Goal: Task Accomplishment & Management: Use online tool/utility

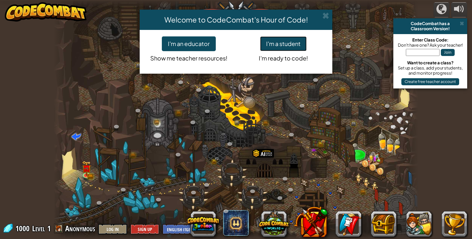
click at [282, 45] on button "I'm a student" at bounding box center [283, 43] width 47 height 15
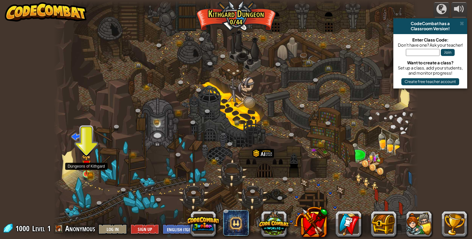
click at [87, 170] on img at bounding box center [86, 164] width 9 height 20
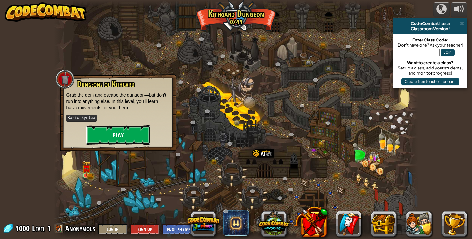
click at [111, 140] on button "Play" at bounding box center [118, 134] width 64 height 19
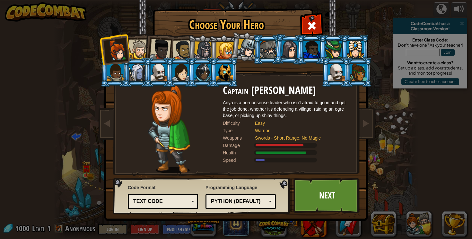
click at [179, 77] on div at bounding box center [181, 72] width 17 height 17
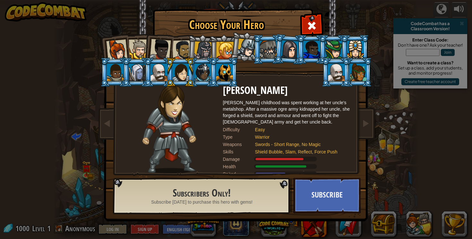
click at [123, 49] on div at bounding box center [116, 50] width 21 height 21
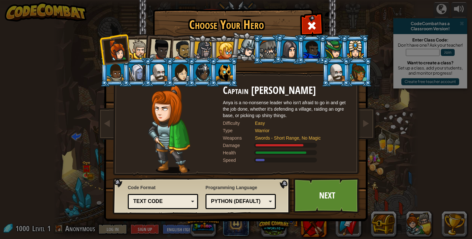
click at [357, 75] on div at bounding box center [358, 72] width 17 height 17
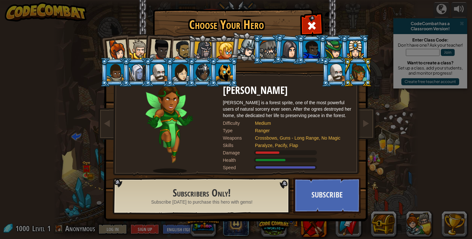
click at [223, 46] on div at bounding box center [225, 50] width 17 height 17
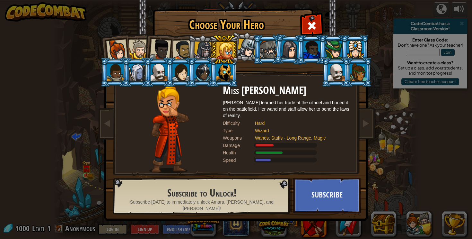
click at [203, 78] on div at bounding box center [202, 72] width 17 height 17
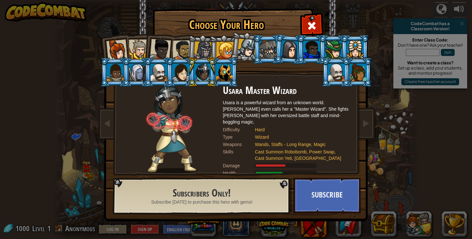
click at [186, 35] on ol at bounding box center [236, 35] width 265 height 0
click at [186, 49] on div at bounding box center [183, 50] width 20 height 20
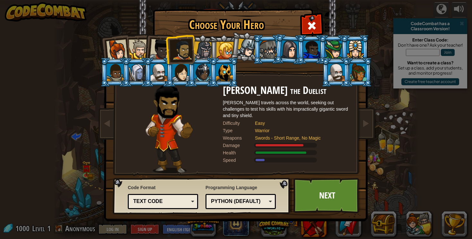
click at [161, 52] on div at bounding box center [160, 49] width 21 height 21
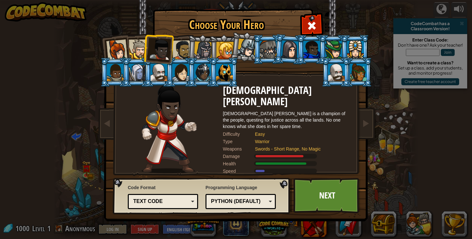
click at [120, 47] on div at bounding box center [116, 50] width 21 height 21
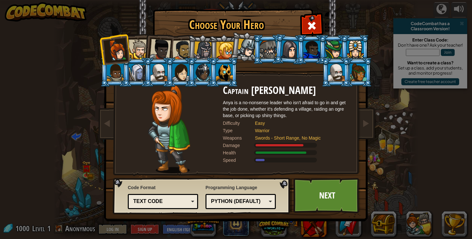
click at [228, 50] on div at bounding box center [225, 50] width 17 height 17
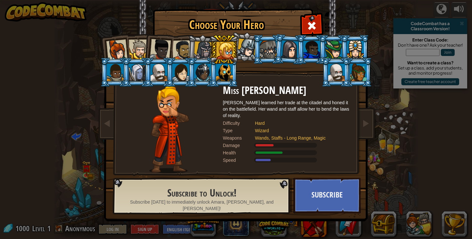
click at [127, 54] on li at bounding box center [114, 48] width 31 height 31
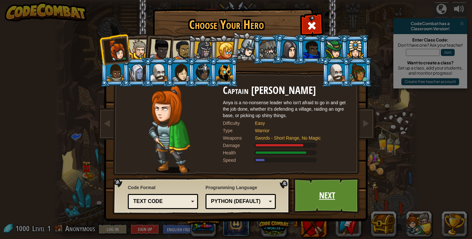
click at [312, 198] on link "Next" at bounding box center [327, 195] width 67 height 35
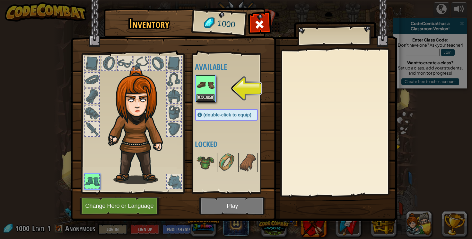
click at [88, 60] on div at bounding box center [92, 63] width 14 height 14
click at [206, 94] on img at bounding box center [206, 85] width 18 height 18
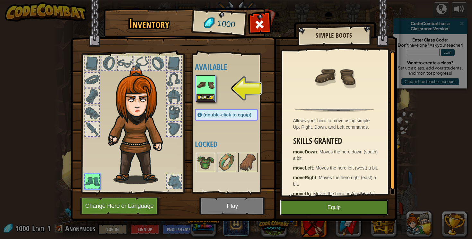
click at [328, 214] on button "Equip" at bounding box center [334, 207] width 109 height 16
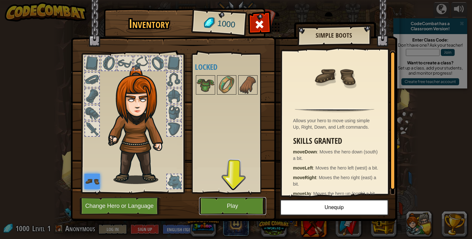
click at [237, 205] on button "Play" at bounding box center [232, 206] width 67 height 18
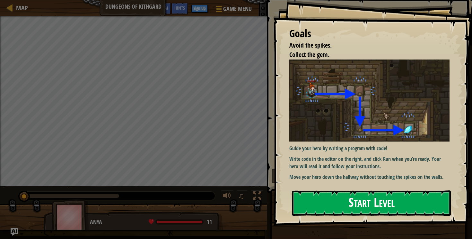
click at [352, 206] on button "Start Level" at bounding box center [371, 202] width 159 height 25
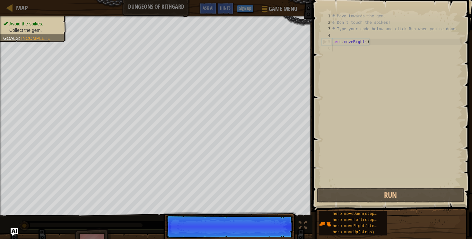
scroll to position [3, 0]
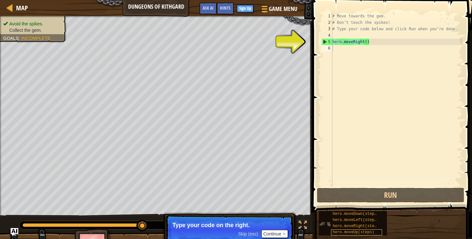
drag, startPoint x: 340, startPoint y: 214, endPoint x: 343, endPoint y: 229, distance: 15.4
click at [344, 211] on div "hero.moveDown(steps)" at bounding box center [356, 214] width 51 height 6
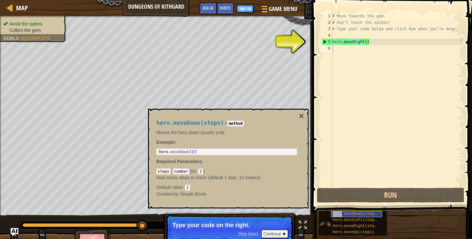
click at [342, 213] on span "hero.moveDown(steps)" at bounding box center [356, 213] width 46 height 4
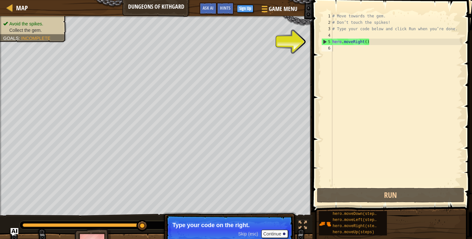
drag, startPoint x: 363, startPoint y: 213, endPoint x: 391, endPoint y: 126, distance: 90.9
click at [391, 126] on div "Hints 1 2 3 4 5 6 # Move towards the gem. # Don’t touch the spikes! # Type your…" at bounding box center [392, 118] width 162 height 236
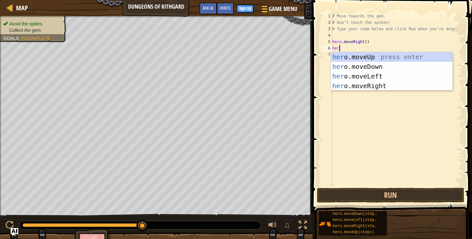
type textarea "hero"
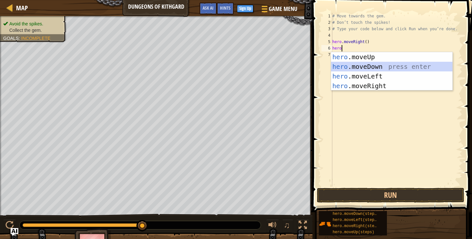
click at [357, 66] on div "hero .moveUp press enter hero .moveDown press enter hero .moveLeft press enter …" at bounding box center [391, 81] width 121 height 58
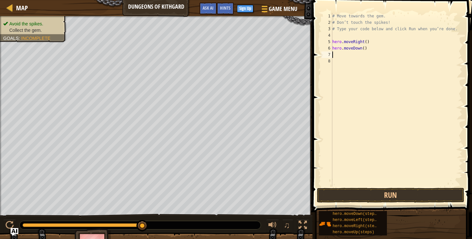
scroll to position [3, 0]
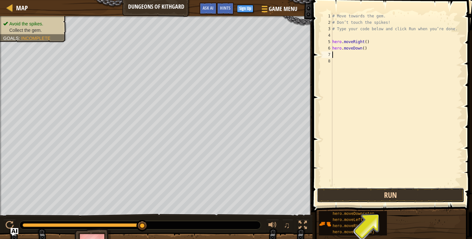
click at [361, 194] on button "Run" at bounding box center [391, 195] width 148 height 15
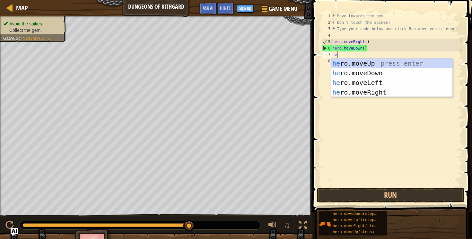
type textarea "her"
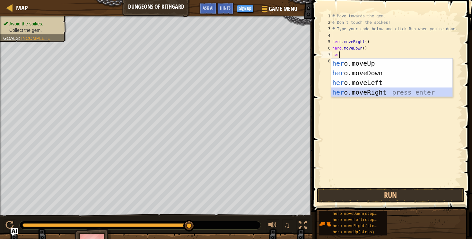
click at [339, 93] on div "her o.moveUp press enter her o.moveDown press enter her o.moveLeft press enter …" at bounding box center [391, 87] width 121 height 58
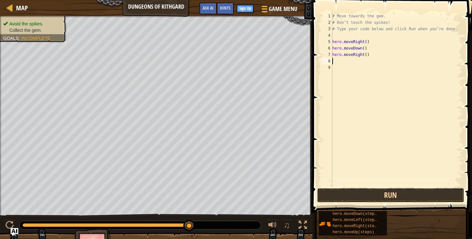
click at [342, 194] on button "Run" at bounding box center [391, 195] width 148 height 15
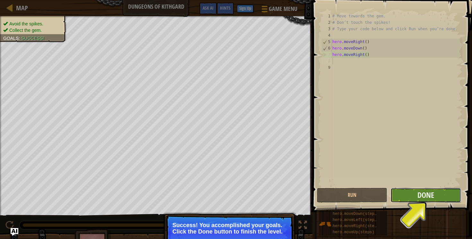
click at [437, 195] on button "Done" at bounding box center [426, 195] width 70 height 15
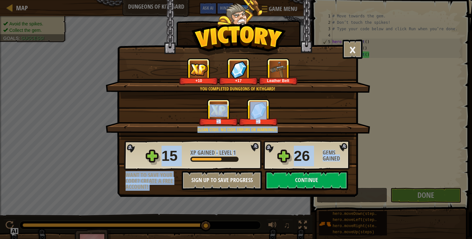
drag, startPoint x: 112, startPoint y: 139, endPoint x: 247, endPoint y: 180, distance: 140.3
click at [247, 165] on div "× Well done, hero. You’re building the strength to escape [PERSON_NAME]. How fu…" at bounding box center [237, 82] width 241 height 165
click at [301, 183] on button "Continue" at bounding box center [306, 180] width 83 height 19
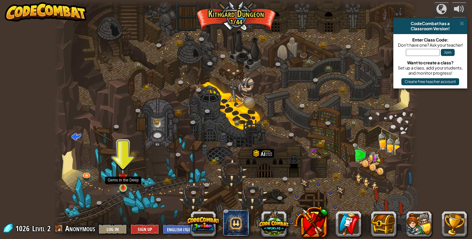
click at [123, 185] on img at bounding box center [123, 177] width 9 height 21
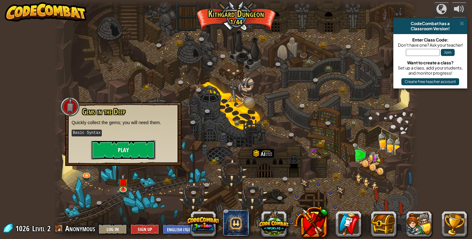
click at [118, 144] on button "Play" at bounding box center [123, 149] width 64 height 19
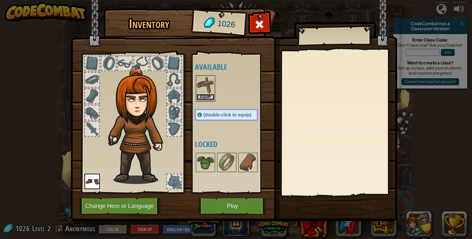
click at [207, 94] on button "Equip" at bounding box center [206, 97] width 18 height 7
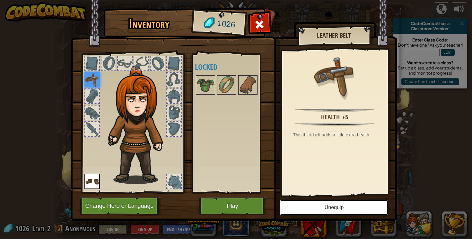
click at [332, 207] on button "Unequip" at bounding box center [334, 207] width 109 height 16
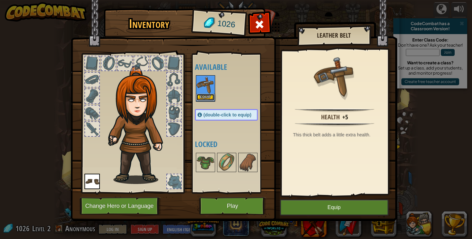
click at [202, 95] on button "Equip" at bounding box center [206, 97] width 18 height 7
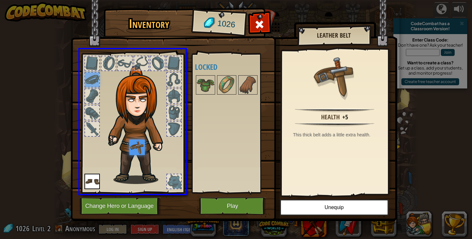
drag, startPoint x: 94, startPoint y: 77, endPoint x: 140, endPoint y: 150, distance: 85.9
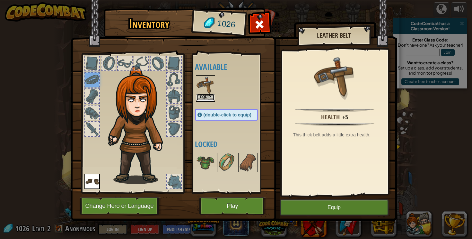
click at [202, 96] on button "Equip" at bounding box center [206, 97] width 18 height 7
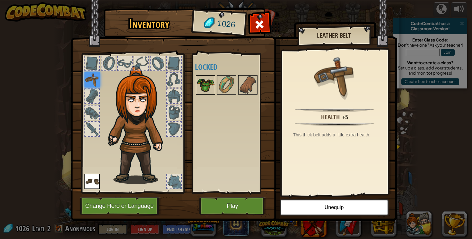
click at [204, 84] on img at bounding box center [206, 85] width 18 height 18
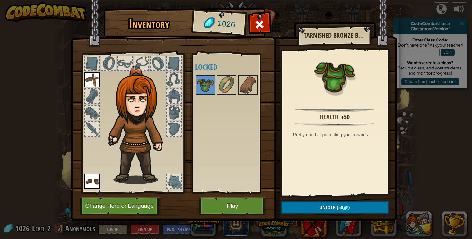
click at [178, 126] on div at bounding box center [174, 129] width 14 height 14
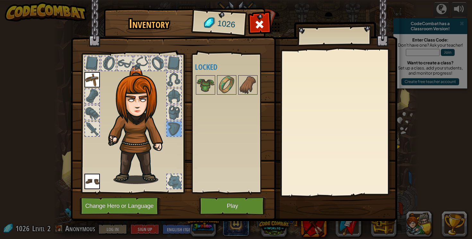
click at [176, 101] on div at bounding box center [174, 96] width 14 height 14
click at [171, 116] on div at bounding box center [174, 112] width 14 height 14
click at [175, 186] on div at bounding box center [174, 181] width 14 height 14
click at [175, 176] on div at bounding box center [174, 181] width 14 height 14
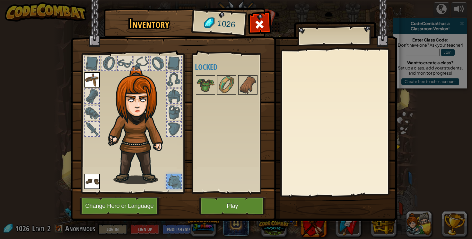
click at [91, 182] on img at bounding box center [92, 181] width 15 height 15
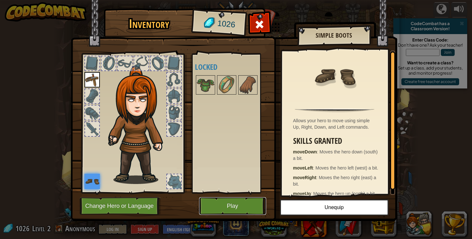
click at [217, 206] on button "Play" at bounding box center [232, 206] width 67 height 18
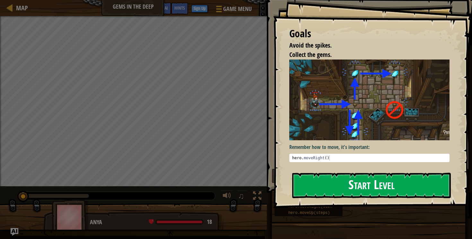
click at [327, 186] on button "Start Level" at bounding box center [371, 185] width 159 height 25
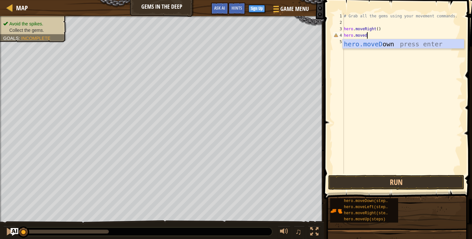
scroll to position [3, 2]
type textarea "hero.movedown"
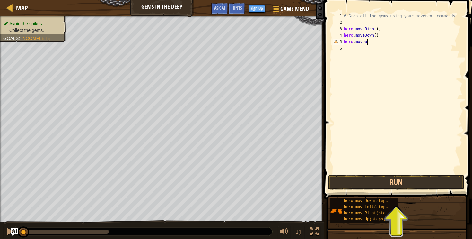
scroll to position [3, 1]
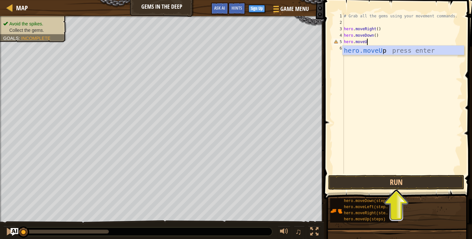
type textarea "hero.moveUp"
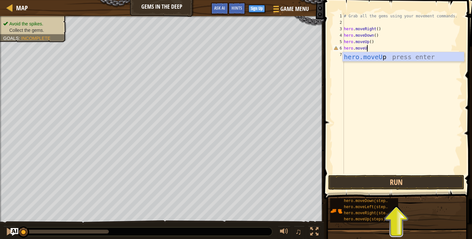
type textarea "hero.moveUp"
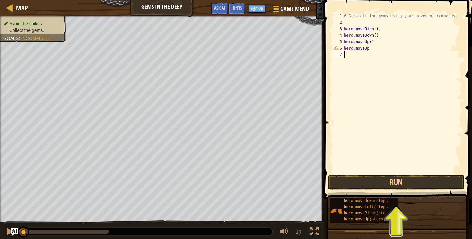
click at [374, 98] on div "# Grab all the gems using your movement commands. hero . moveRight ( ) hero . m…" at bounding box center [403, 100] width 120 height 174
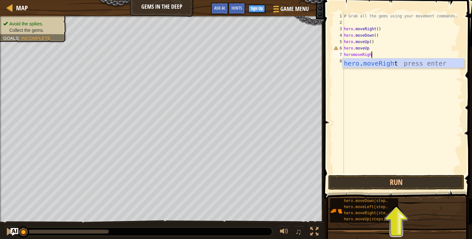
type textarea "heromoveRight"
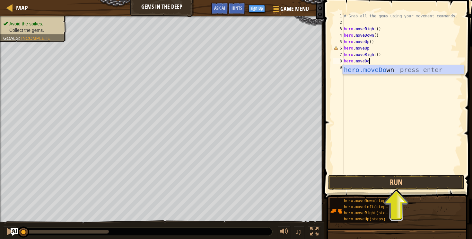
scroll to position [3, 2]
type textarea "hero.moveDown"
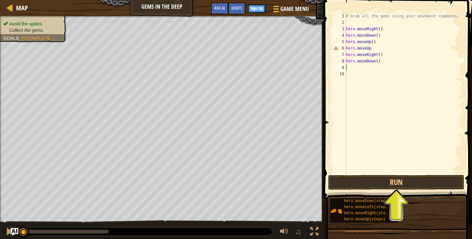
scroll to position [3, 0]
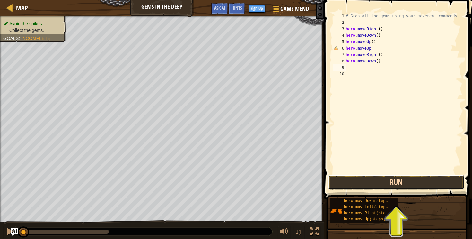
click at [368, 185] on button "Run" at bounding box center [396, 182] width 136 height 15
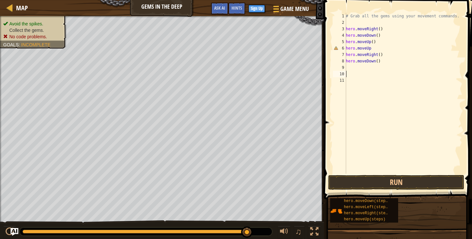
click at [376, 48] on div "# Grab all the gems using your movement commands. hero . moveRight ( ) hero . m…" at bounding box center [404, 100] width 118 height 174
type textarea "hero.moveUp"
click at [378, 48] on div "# Grab all the gems using your movement commands. hero . moveRight ( ) hero . m…" at bounding box center [404, 100] width 118 height 174
type textarea "h"
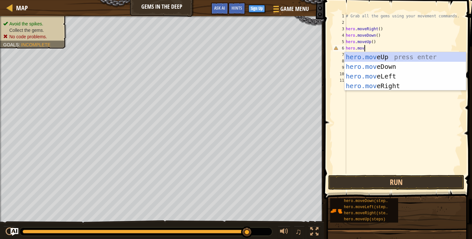
scroll to position [3, 1]
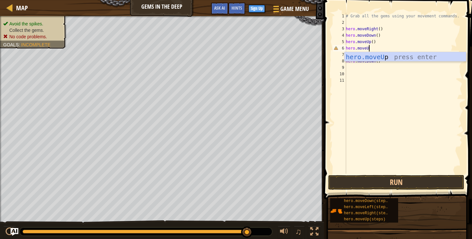
type textarea "hero.moveUp"
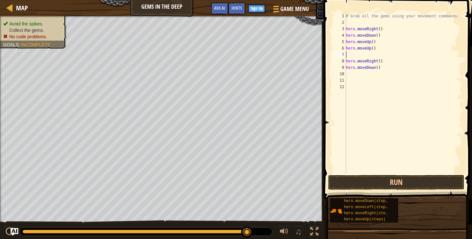
click at [379, 55] on div "# Grab all the gems using your movement commands. hero . moveRight ( ) hero . m…" at bounding box center [404, 100] width 118 height 174
type textarea "hero.moveUp()"
click at [370, 185] on button "Run" at bounding box center [396, 182] width 136 height 15
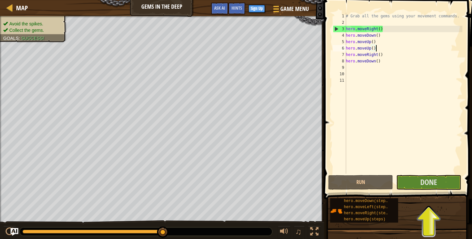
click at [359, 72] on div "# Grab all the gems using your movement commands. hero . moveRight ( ) hero . m…" at bounding box center [404, 100] width 118 height 174
click at [351, 69] on div "# Grab all the gems using your movement commands. hero . moveRight ( ) hero . m…" at bounding box center [404, 100] width 118 height 174
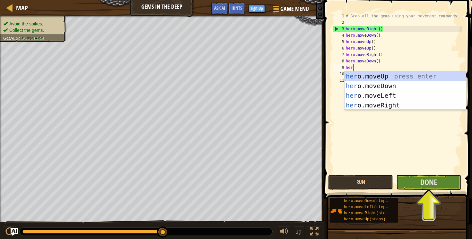
type textarea "hero"
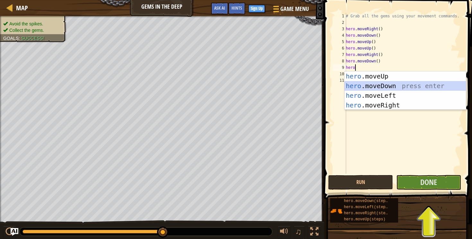
click at [357, 85] on div "hero .moveUp press enter hero .moveDown press enter hero .moveLeft press enter …" at bounding box center [405, 100] width 121 height 58
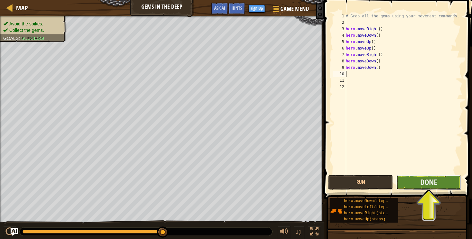
click at [417, 175] on button "Done" at bounding box center [429, 182] width 65 height 15
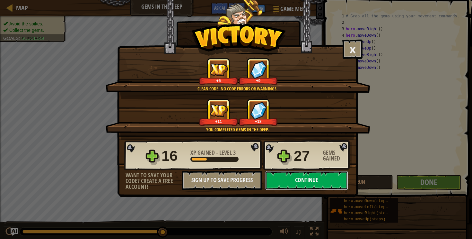
click at [294, 179] on button "Continue" at bounding box center [306, 180] width 83 height 19
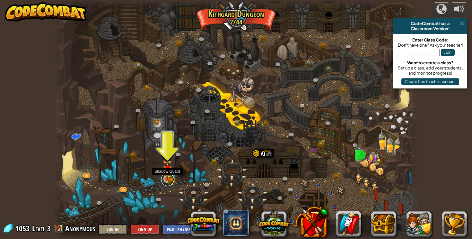
click at [168, 181] on link at bounding box center [167, 179] width 13 height 13
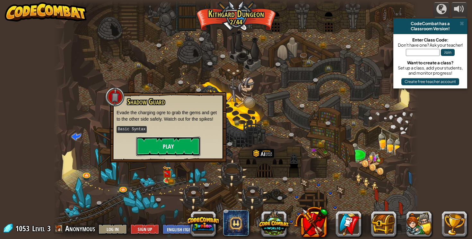
click at [164, 146] on button "Play" at bounding box center [168, 146] width 64 height 19
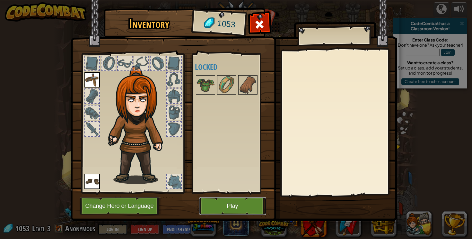
click at [220, 204] on button "Play" at bounding box center [232, 206] width 67 height 18
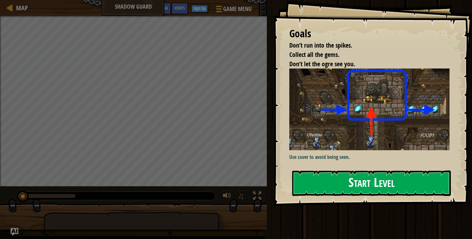
click at [338, 189] on button "Start Level" at bounding box center [371, 182] width 159 height 25
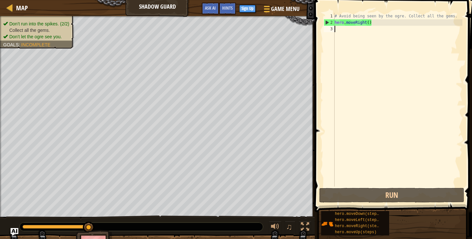
click at [344, 31] on div "# Avoid being seen by the ogre. Collect all the gems. hero . moveRight ( )" at bounding box center [398, 106] width 129 height 186
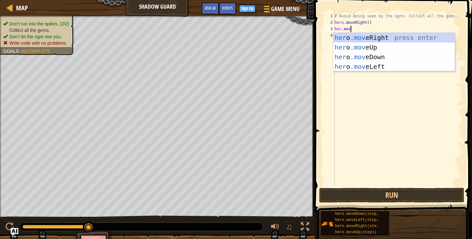
scroll to position [3, 1]
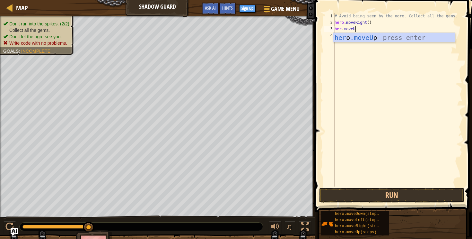
type textarea "her.moveUp"
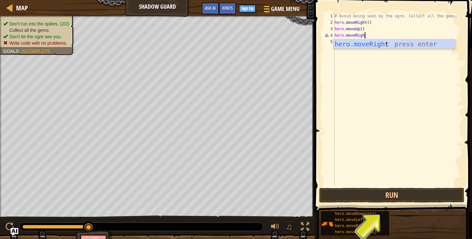
type textarea "hero.moveRight"
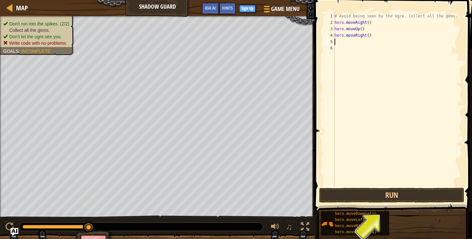
scroll to position [3, 0]
click at [377, 197] on button "Run" at bounding box center [391, 195] width 145 height 15
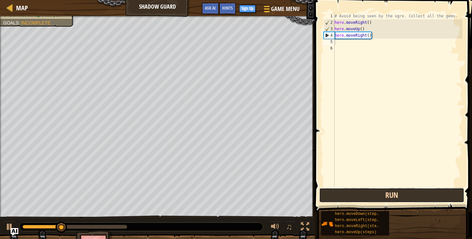
click at [380, 198] on button "Run" at bounding box center [391, 195] width 145 height 15
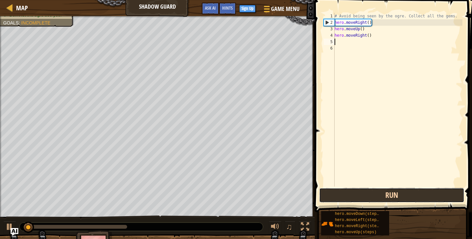
click at [380, 198] on button "Run" at bounding box center [391, 195] width 145 height 15
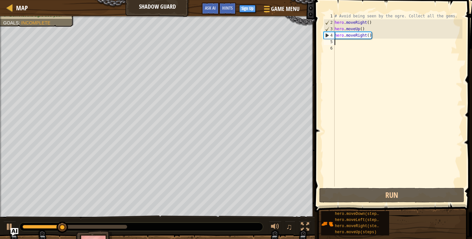
click at [337, 45] on div "# Avoid being seen by the ogre. Collect all the gems. hero . moveRight ( ) hero…" at bounding box center [398, 106] width 129 height 186
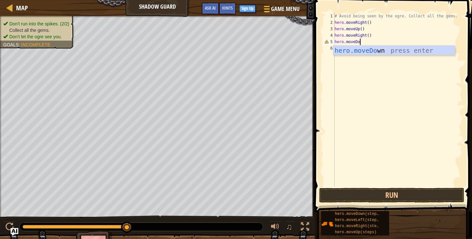
scroll to position [3, 2]
type textarea "hero.moveDown"
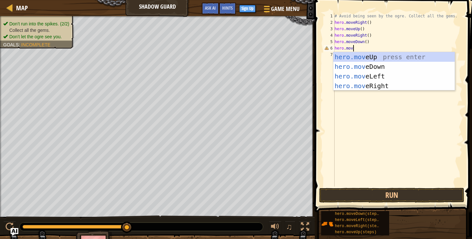
scroll to position [3, 1]
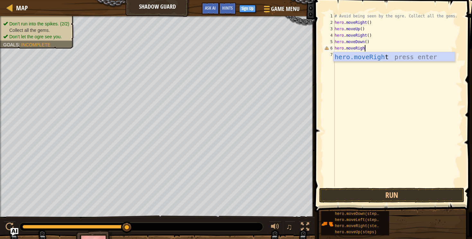
type textarea "hero.moveRight"
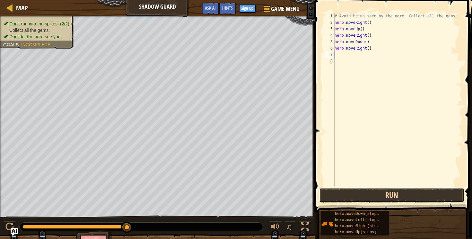
click at [386, 199] on button "Run" at bounding box center [391, 195] width 145 height 15
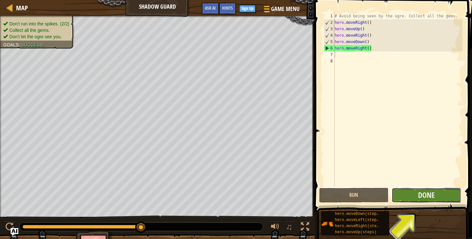
click at [414, 192] on button "Done" at bounding box center [426, 195] width 69 height 15
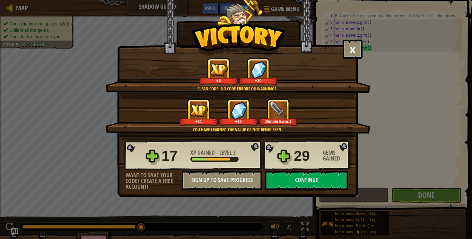
drag, startPoint x: 215, startPoint y: 113, endPoint x: 231, endPoint y: 153, distance: 43.0
click at [231, 153] on div "× Nicely done. You finished undetected. Keep going—there will come a time when …" at bounding box center [237, 82] width 241 height 165
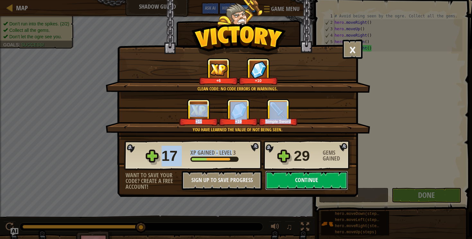
click at [305, 176] on button "Continue" at bounding box center [306, 180] width 83 height 19
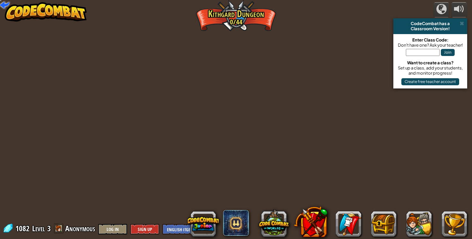
click at [199, 129] on div "powered by CodeCombat has a Classroom Version! Enter Class Code: Don't have one…" at bounding box center [236, 119] width 472 height 239
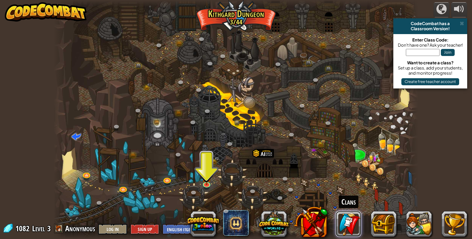
click at [350, 229] on link at bounding box center [349, 224] width 26 height 26
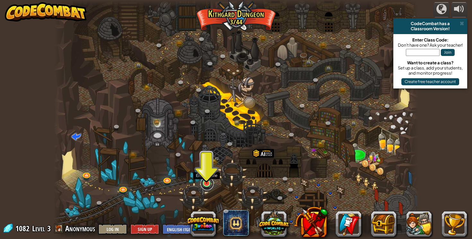
click at [204, 185] on link at bounding box center [207, 183] width 13 height 13
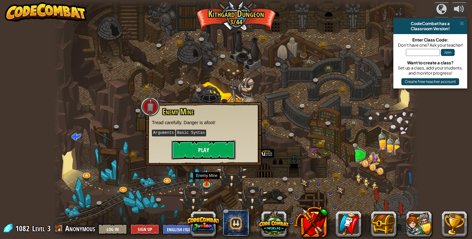
click at [203, 146] on button "Play" at bounding box center [204, 149] width 64 height 19
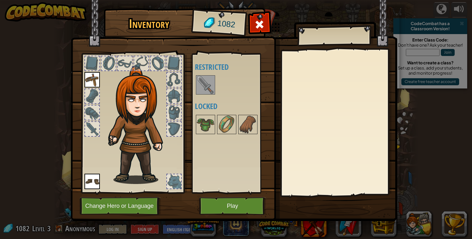
click at [210, 84] on img at bounding box center [206, 85] width 18 height 18
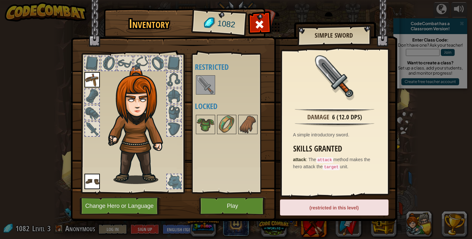
click at [322, 208] on div "(restricted in this level)" at bounding box center [334, 207] width 109 height 16
click at [234, 210] on button "Play" at bounding box center [232, 206] width 67 height 18
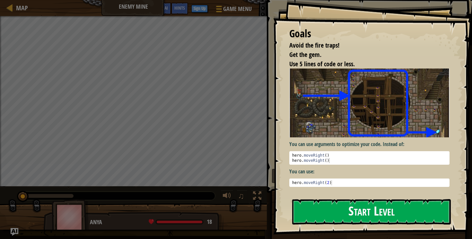
click at [316, 213] on button "Start Level" at bounding box center [371, 211] width 159 height 25
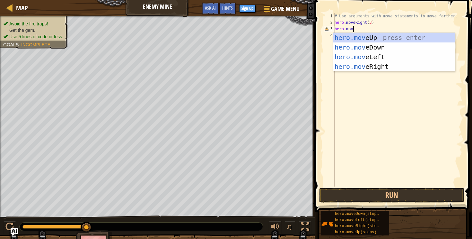
scroll to position [3, 1]
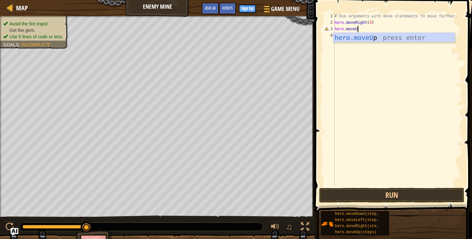
type textarea "hero.moveUp"
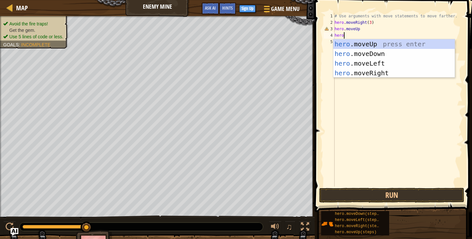
scroll to position [3, 0]
type textarea "hero."
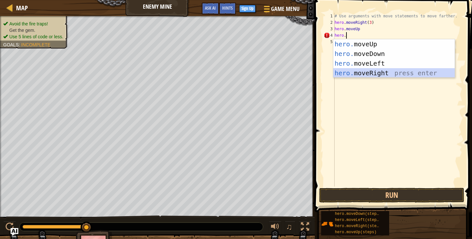
click at [361, 70] on div "hero. moveUp press enter hero. moveDown press enter hero. moveLeft press enter …" at bounding box center [394, 68] width 121 height 58
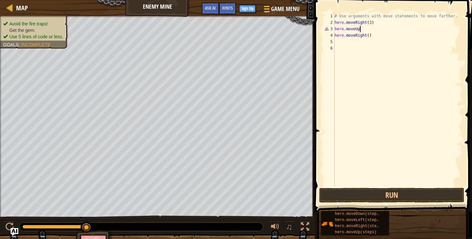
click at [364, 29] on div "# Use arguments with move statements to move farther. hero . moveRight ( 3 ) he…" at bounding box center [398, 106] width 129 height 186
type textarea "hero.moveUp"
type textarea "hero.moveUp()"
click at [365, 40] on div "# Use arguments with move statements to move farther. hero . moveRight ( 3 ) he…" at bounding box center [398, 106] width 129 height 186
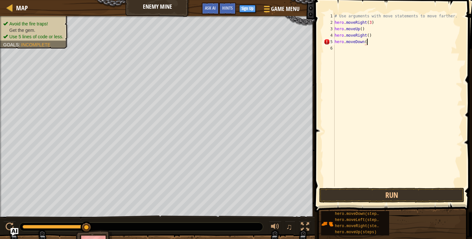
scroll to position [3, 3]
type textarea "hero.moveDown(3)"
click at [334, 47] on div "6" at bounding box center [329, 48] width 11 height 6
type textarea "hero.moveRight(2)"
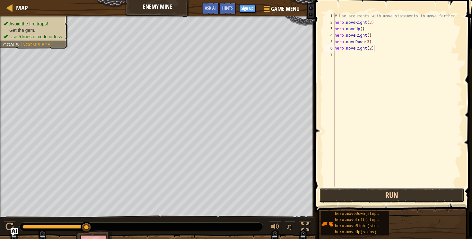
click at [376, 194] on button "Run" at bounding box center [391, 195] width 145 height 15
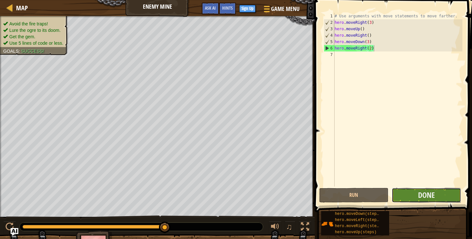
click at [423, 201] on button "Done" at bounding box center [426, 195] width 69 height 15
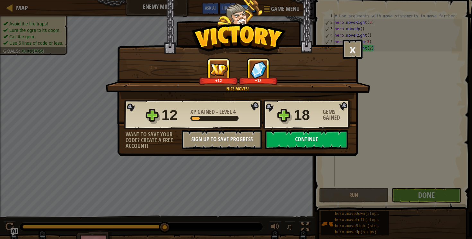
click at [332, 150] on div "× Nice moves! How fun was this level? Nice moves! +12 +18 Reticulating Splines.…" at bounding box center [237, 78] width 241 height 156
click at [324, 144] on button "Continue" at bounding box center [306, 139] width 83 height 19
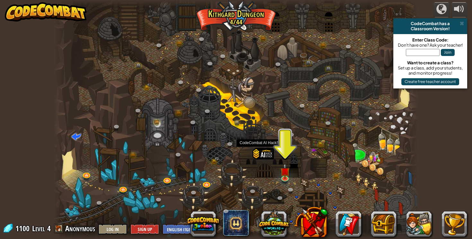
click at [263, 159] on div at bounding box center [264, 162] width 22 height 28
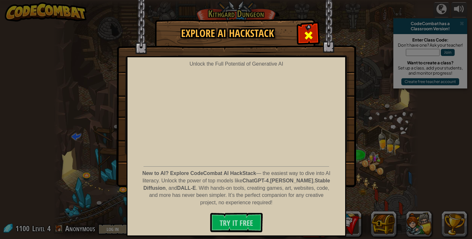
click at [311, 34] on span at bounding box center [309, 35] width 10 height 10
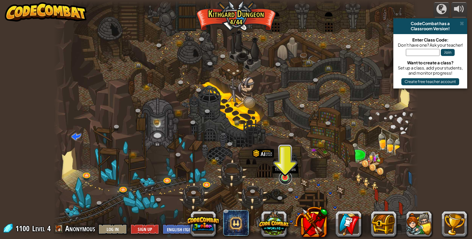
click at [287, 178] on link at bounding box center [285, 177] width 13 height 13
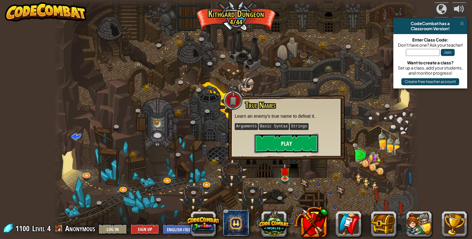
click at [280, 141] on button "Play" at bounding box center [287, 143] width 64 height 19
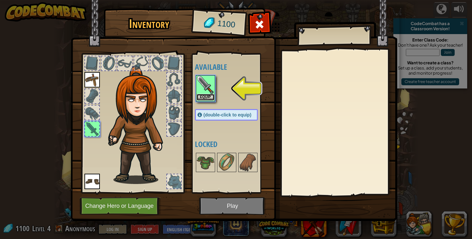
click at [200, 94] on button "Equip" at bounding box center [206, 97] width 18 height 7
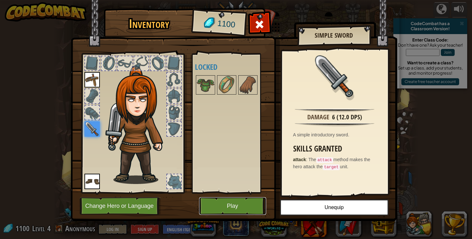
click at [228, 210] on button "Play" at bounding box center [232, 206] width 67 height 18
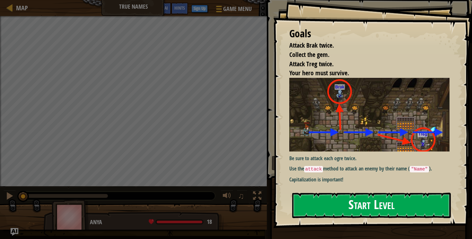
click at [358, 207] on button "Start Level" at bounding box center [371, 205] width 159 height 25
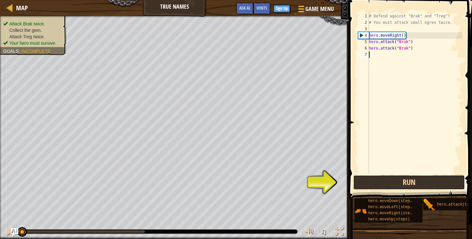
click at [389, 184] on button "Run" at bounding box center [410, 182] width 112 height 15
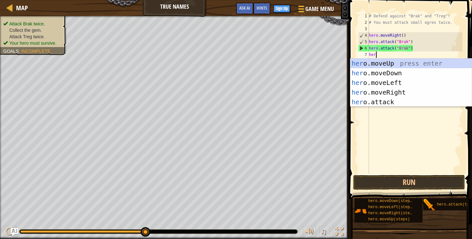
scroll to position [3, 0]
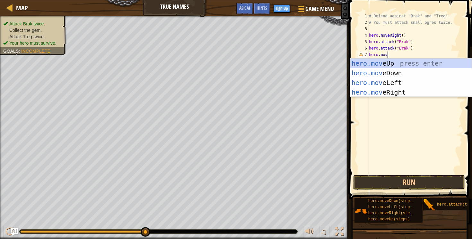
type textarea "hero.move"
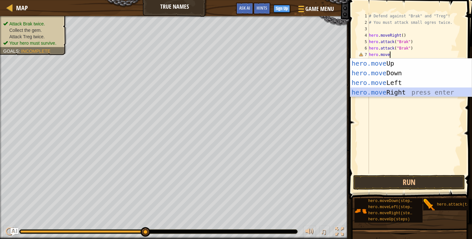
click at [374, 94] on div "hero.move Up press enter hero.move Down press enter hero.move Left press enter …" at bounding box center [411, 87] width 121 height 58
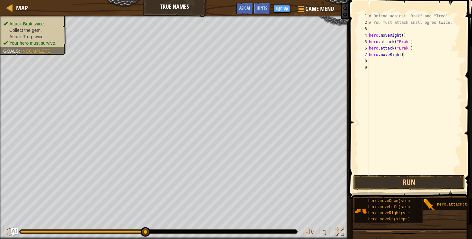
click at [405, 55] on div "# Defend against "Brak" and "Treg"! # You must attack small ogres twice. hero .…" at bounding box center [415, 100] width 95 height 174
type textarea "hero.moveRight(2)"
click at [371, 63] on div "# Defend against "Brak" and "Treg"! # You must attack small ogres twice. hero .…" at bounding box center [415, 100] width 95 height 174
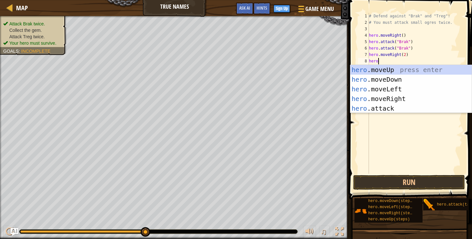
scroll to position [3, 0]
click at [378, 111] on div "hero .moveUp press enter hero .moveDown press enter hero .moveLeft press enter …" at bounding box center [411, 98] width 121 height 67
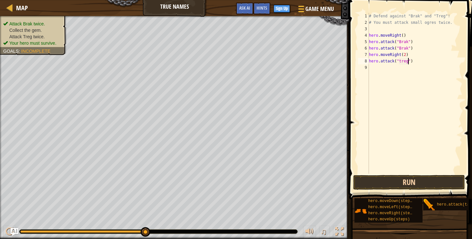
scroll to position [3, 3]
click at [402, 61] on div "# Defend against "Brak" and "Treg"! # You must attack small ogres twice. hero .…" at bounding box center [415, 100] width 95 height 174
type textarea "hero.attack("Treg")"
click at [378, 69] on div "# Defend against "Brak" and "Treg"! # You must attack small ogres twice. hero .…" at bounding box center [415, 100] width 95 height 174
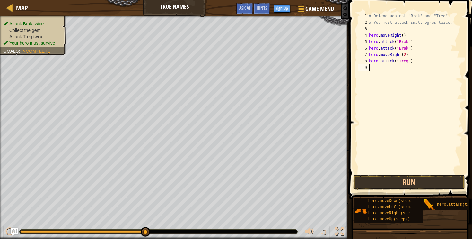
scroll to position [3, 0]
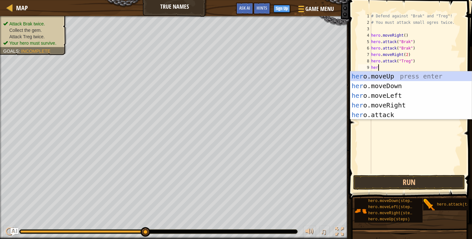
type textarea "hero"
click at [395, 106] on div "hero .moveUp press enter hero .moveDown press enter hero .moveLeft press enter …" at bounding box center [411, 104] width 121 height 67
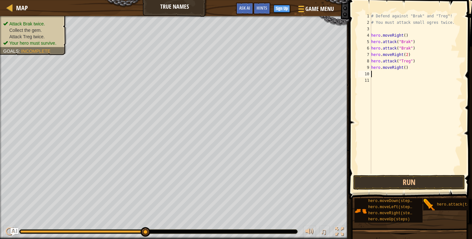
scroll to position [3, 0]
click at [387, 184] on button "Run" at bounding box center [410, 182] width 112 height 15
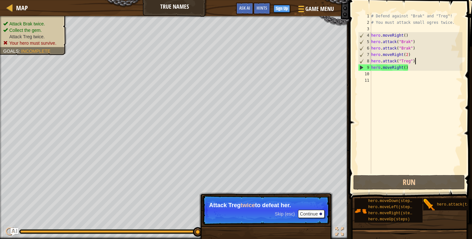
click at [419, 60] on div "# Defend against "Brak" and "Treg"! # You must attack small ogres twice. hero .…" at bounding box center [416, 100] width 93 height 174
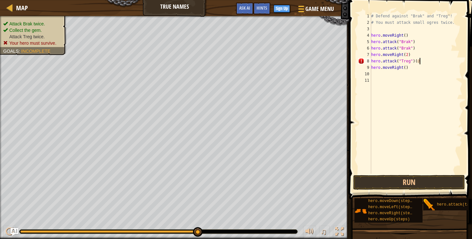
scroll to position [3, 4]
click at [376, 185] on button "Run" at bounding box center [410, 182] width 112 height 15
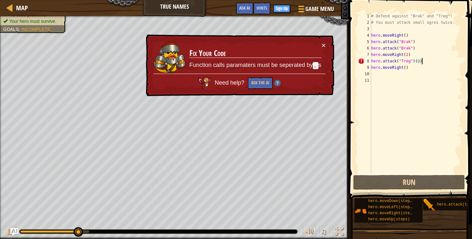
click at [328, 36] on div "× Fix Your Code Function calls paramaters must be seperated by , s Need help? A…" at bounding box center [240, 65] width 190 height 62
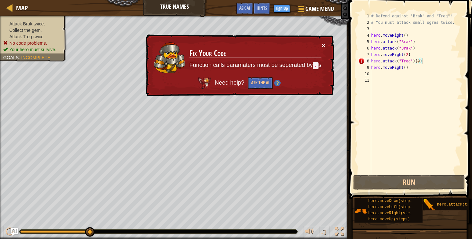
click at [322, 49] on button "×" at bounding box center [324, 45] width 4 height 7
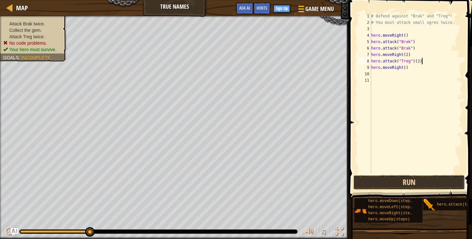
click at [390, 177] on button "Run" at bounding box center [410, 182] width 112 height 15
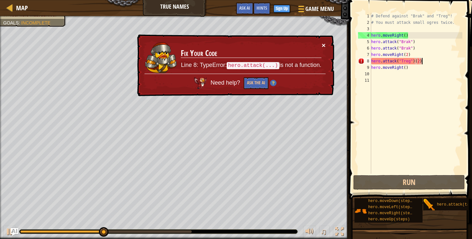
click at [324, 45] on button "×" at bounding box center [324, 45] width 4 height 7
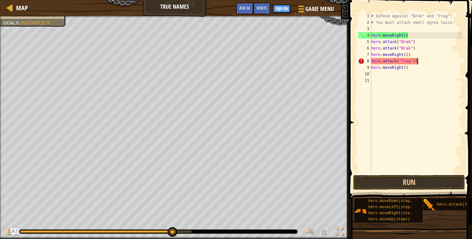
type textarea "hero.attack("Treg")"
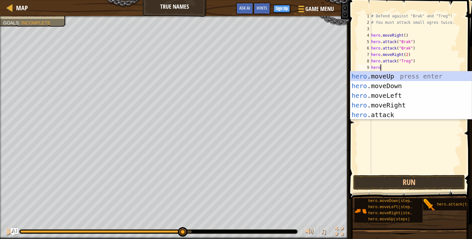
scroll to position [3, 0]
click at [391, 115] on div "hero .moveUp press enter hero .moveDown press enter hero .moveLeft press enter …" at bounding box center [411, 104] width 121 height 67
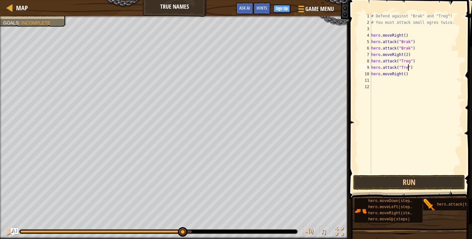
scroll to position [3, 3]
type textarea "hero.attack("Treg")"
click at [411, 182] on button "Run" at bounding box center [410, 182] width 112 height 15
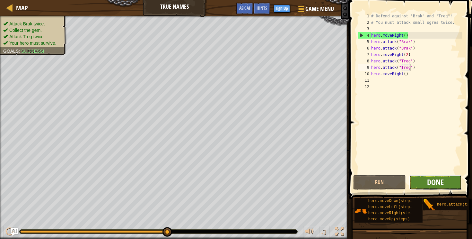
click at [431, 177] on span "Done" at bounding box center [435, 182] width 17 height 10
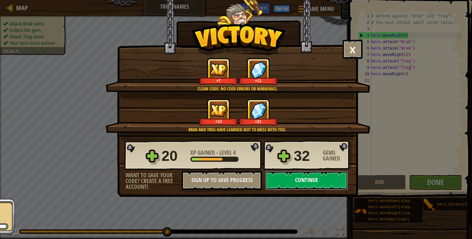
click at [302, 180] on button "Continue" at bounding box center [306, 180] width 83 height 19
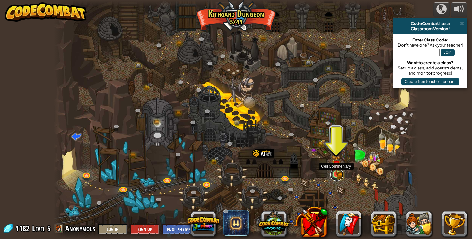
click at [334, 175] on link at bounding box center [337, 174] width 13 height 13
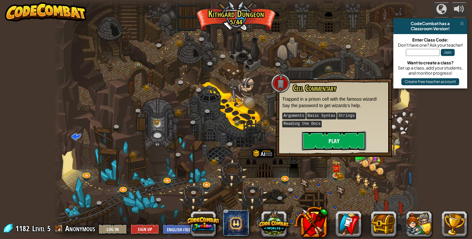
click at [316, 142] on button "Play" at bounding box center [334, 140] width 64 height 19
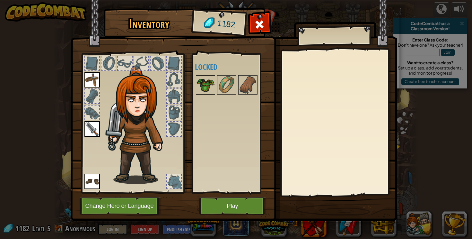
click at [212, 81] on img at bounding box center [206, 85] width 18 height 18
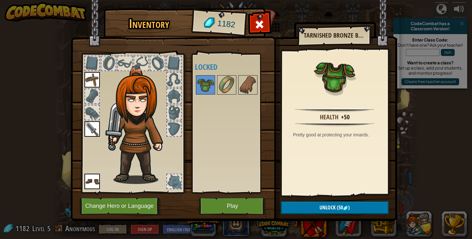
click at [147, 123] on img at bounding box center [139, 125] width 69 height 118
click at [135, 127] on img at bounding box center [139, 125] width 69 height 118
click at [233, 212] on button "Play" at bounding box center [232, 206] width 67 height 18
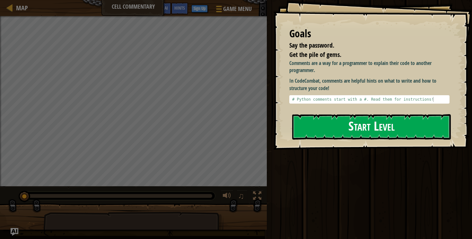
click at [317, 125] on button "Start Level" at bounding box center [371, 126] width 159 height 25
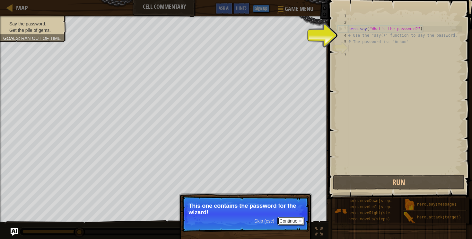
click at [287, 222] on button "Continue" at bounding box center [291, 221] width 27 height 8
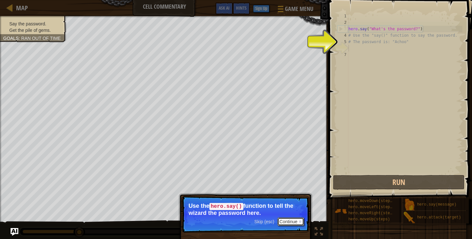
click at [287, 220] on button "Continue" at bounding box center [291, 221] width 27 height 8
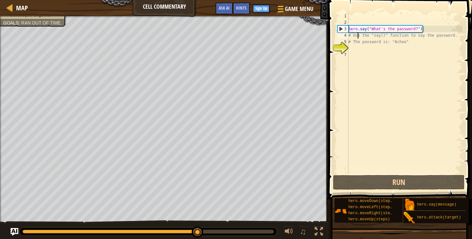
click at [358, 37] on div "hero . say ( "What's the password?" ) # Use the "say()" function to say the pas…" at bounding box center [404, 100] width 115 height 174
click at [355, 36] on div "hero . say ( "What's the password?" ) # Use the "say()" function to say the pas…" at bounding box center [404, 100] width 115 height 174
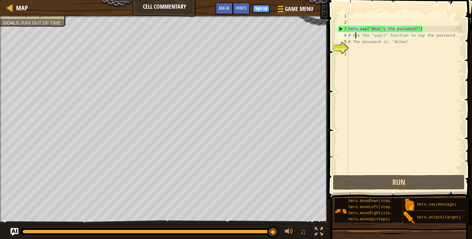
click at [354, 36] on div "hero . say ( "What's the password?" ) # Use the "say()" function to say the pas…" at bounding box center [404, 100] width 115 height 174
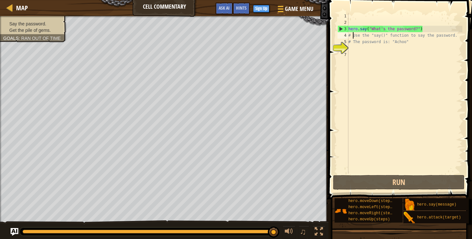
scroll to position [3, 0]
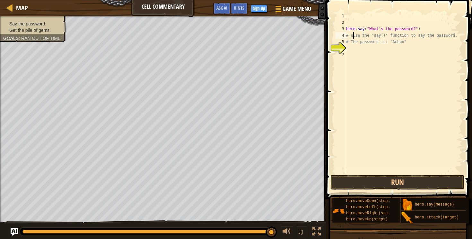
type textarea "# Use the "say()" function to say the password."
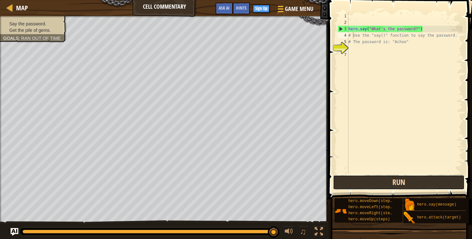
click at [370, 183] on button "Run" at bounding box center [399, 182] width 132 height 15
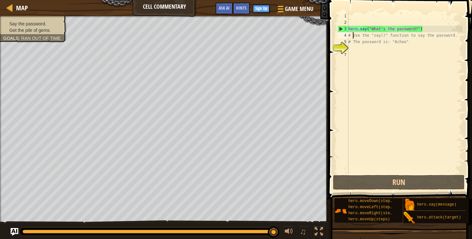
click at [351, 54] on div "hero . say ( "What's the password?" ) # Use the "say()" function to say the pas…" at bounding box center [404, 100] width 115 height 174
click at [354, 47] on div "hero . say ( "What's the password?" ) # Use the "say()" function to say the pas…" at bounding box center [404, 100] width 115 height 174
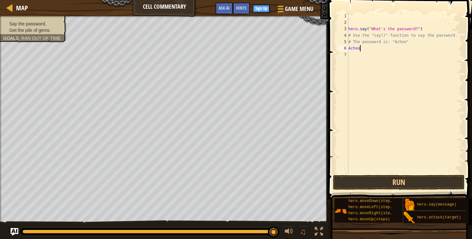
scroll to position [3, 1]
click at [373, 189] on button "Run" at bounding box center [399, 182] width 132 height 15
type textarea "A"
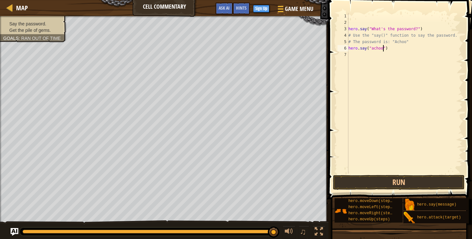
click at [373, 49] on div "hero . say ( "What's the password?" ) # Use the "say()" function to say the pas…" at bounding box center [404, 100] width 115 height 174
type textarea "hero.say("Achoo")"
click at [381, 181] on button "Run" at bounding box center [399, 182] width 132 height 15
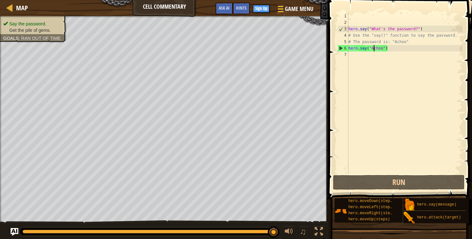
click at [354, 56] on div "hero . say ( "What's the password?" ) # Use the "say()" function to say the pas…" at bounding box center [404, 100] width 115 height 174
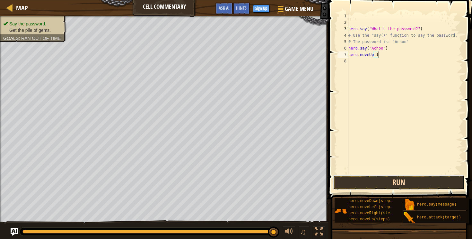
click at [366, 177] on button "Run" at bounding box center [399, 182] width 132 height 15
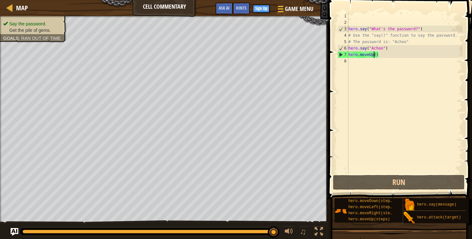
click at [375, 55] on div "hero . say ( "What's the password?" ) # Use the "say()" function to say the pas…" at bounding box center [404, 100] width 115 height 174
click at [378, 55] on div "hero . say ( "What's the password?" ) # Use the "say()" function to say the pas…" at bounding box center [404, 100] width 115 height 174
click at [377, 55] on div "hero . say ( "What's the password?" ) # Use the "say()" function to say the pas…" at bounding box center [404, 100] width 115 height 174
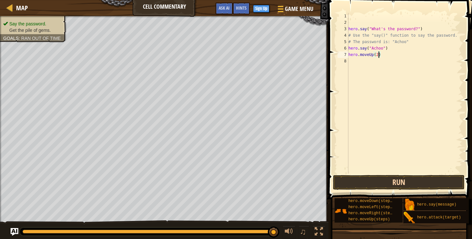
type textarea "hero.moveUp(2)"
click at [382, 182] on button "Run" at bounding box center [399, 182] width 132 height 15
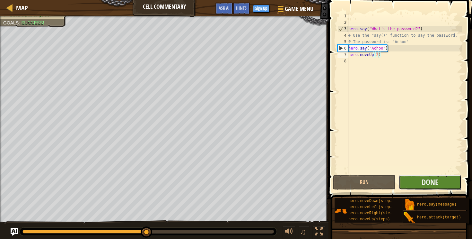
click at [415, 178] on button "Done" at bounding box center [430, 182] width 63 height 15
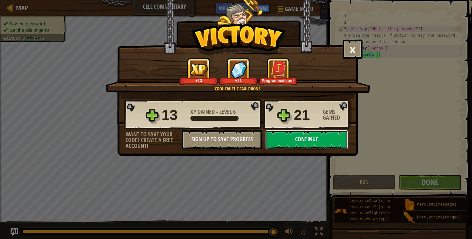
click at [299, 137] on button "Continue" at bounding box center [306, 139] width 83 height 19
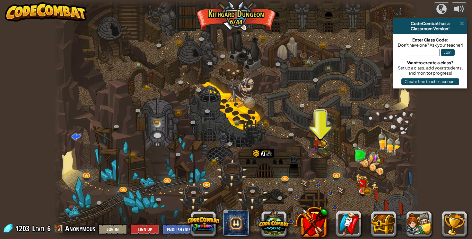
click at [321, 148] on link at bounding box center [321, 144] width 13 height 10
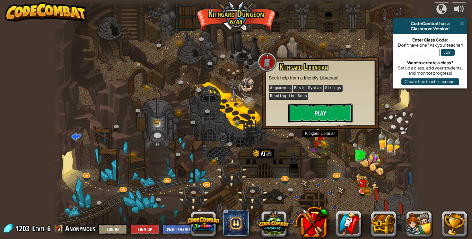
click at [321, 119] on button "Play" at bounding box center [321, 112] width 64 height 19
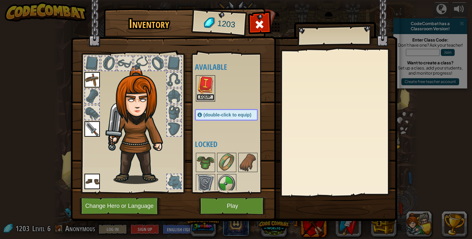
click at [205, 97] on button "Equip" at bounding box center [206, 97] width 18 height 7
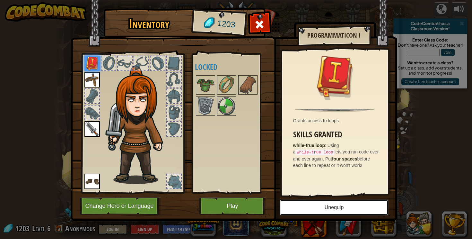
click at [316, 211] on button "Unequip" at bounding box center [334, 207] width 109 height 16
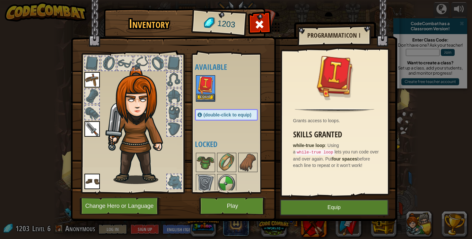
click at [206, 91] on img at bounding box center [206, 85] width 18 height 18
click at [202, 85] on img at bounding box center [206, 85] width 18 height 18
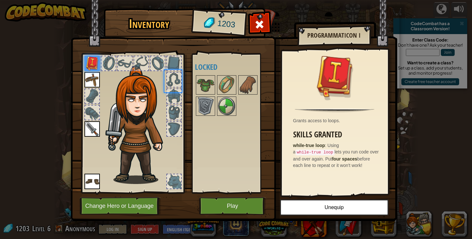
click at [202, 85] on img at bounding box center [206, 85] width 18 height 18
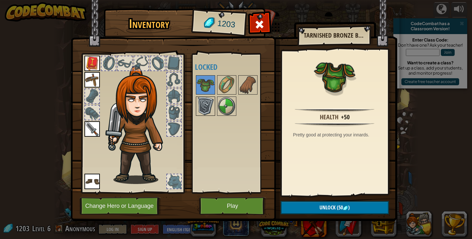
click at [205, 106] on img at bounding box center [206, 106] width 18 height 18
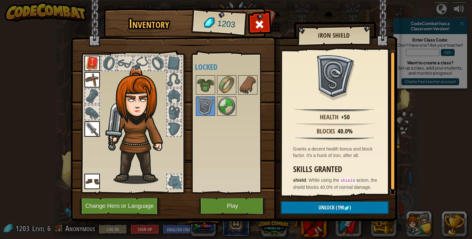
click at [142, 62] on div at bounding box center [141, 63] width 14 height 14
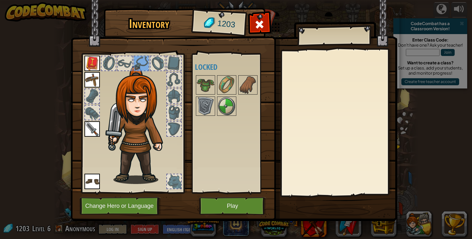
click at [160, 53] on div at bounding box center [133, 121] width 106 height 145
click at [157, 66] on div at bounding box center [158, 63] width 14 height 14
click at [131, 66] on div at bounding box center [125, 63] width 14 height 14
click at [199, 211] on button "Play" at bounding box center [232, 206] width 67 height 18
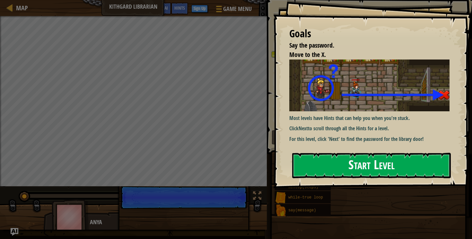
click at [308, 168] on button "Start Level" at bounding box center [371, 165] width 159 height 25
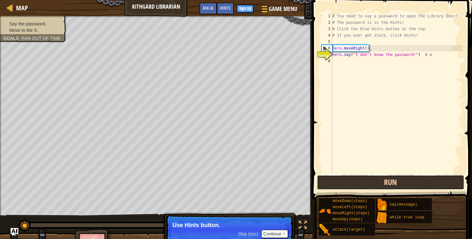
click at [350, 185] on button "Run" at bounding box center [391, 182] width 148 height 15
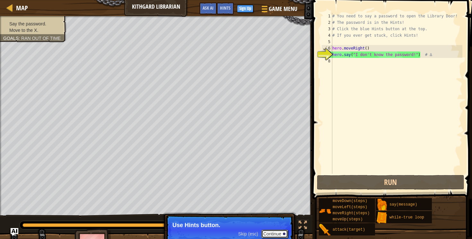
click at [271, 236] on button "Continue" at bounding box center [275, 233] width 27 height 8
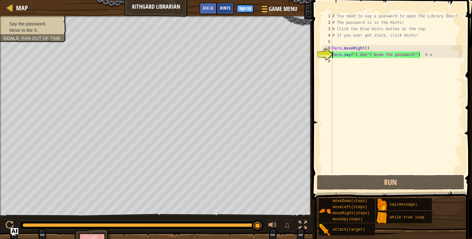
click at [223, 9] on span "Hints" at bounding box center [225, 8] width 11 height 6
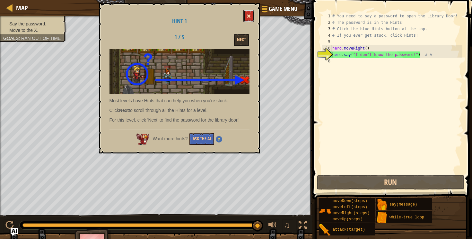
click at [247, 13] on button at bounding box center [249, 16] width 11 height 12
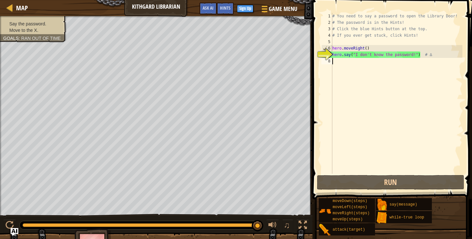
click at [337, 69] on div "# You need to say a password to open the Library Door! # The password is in the…" at bounding box center [396, 100] width 131 height 174
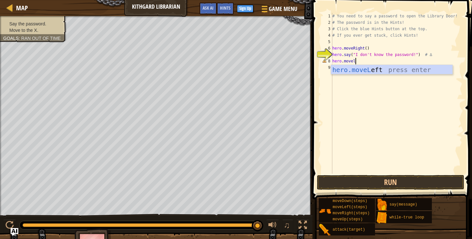
scroll to position [3, 2]
type textarea "hero.moveLeft"
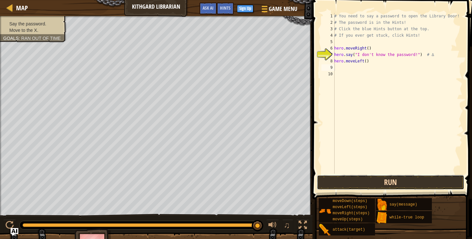
click at [374, 184] on button "Run" at bounding box center [391, 182] width 148 height 15
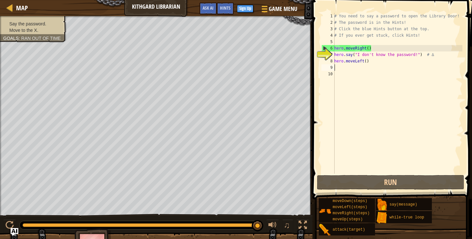
click at [374, 66] on div "# You need to say a password to open the Library Door! # The password is in the…" at bounding box center [398, 100] width 130 height 174
click at [374, 61] on div "# You need to say a password to open the Library Door! # The password is in the…" at bounding box center [398, 100] width 130 height 174
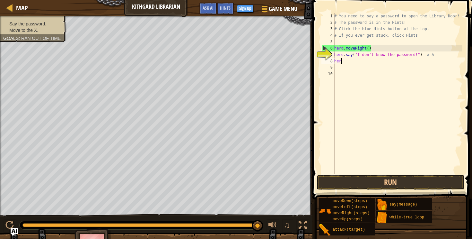
type textarea "h"
click at [227, 6] on span "Hints" at bounding box center [225, 8] width 11 height 6
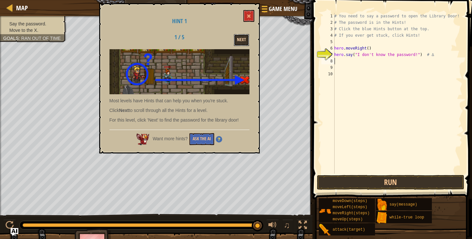
click at [241, 39] on button "Next" at bounding box center [241, 40] width 15 height 12
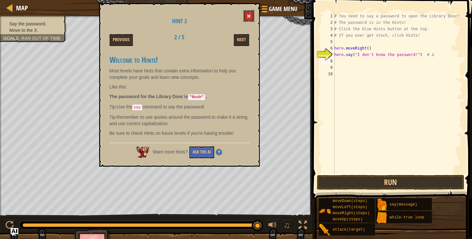
click at [249, 17] on span at bounding box center [249, 16] width 4 height 4
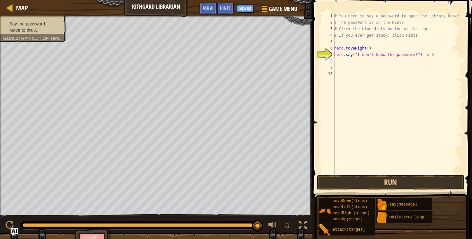
click at [337, 65] on div "# You need to say a password to open the Library Door! # The password is in the…" at bounding box center [398, 100] width 130 height 174
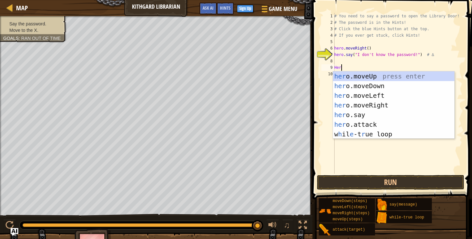
type textarea "Hero"
click at [360, 61] on div "# You need to say a password to open the Library Door! # The password is in the…" at bounding box center [398, 100] width 130 height 174
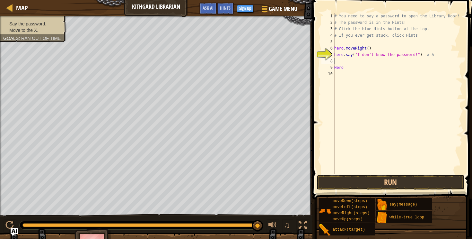
scroll to position [3, 0]
click at [355, 73] on div "# You need to say a password to open the Library Door! # The password is in the…" at bounding box center [398, 100] width 130 height 174
click at [353, 66] on div "# You need to say a password to open the Library Door! # The password is in the…" at bounding box center [398, 100] width 130 height 174
type textarea "H"
click at [345, 60] on div "# You need to say a password to open the Library Door! # The password is in the…" at bounding box center [398, 100] width 130 height 174
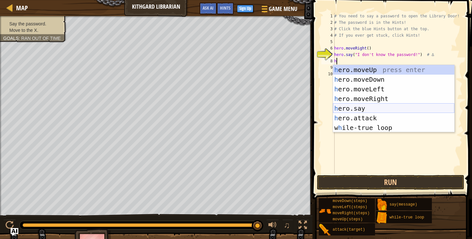
click at [340, 111] on div "h ero.moveUp press enter h ero.moveDown press enter h ero.moveLeft press enter …" at bounding box center [393, 108] width 121 height 87
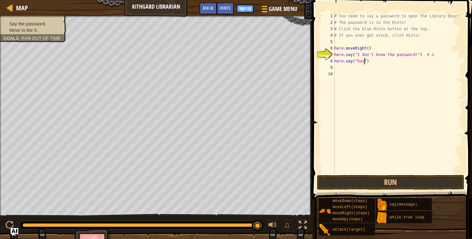
scroll to position [3, 3]
click at [228, 6] on span "Hints" at bounding box center [225, 8] width 11 height 6
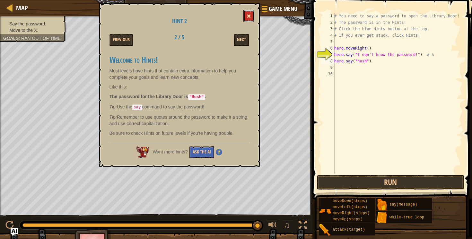
click at [246, 15] on button at bounding box center [249, 16] width 11 height 12
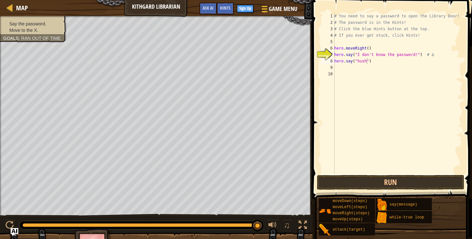
click at [361, 61] on div "# You need to say a password to open the Library Door! # The password is in the…" at bounding box center [398, 100] width 130 height 174
type textarea "hero.say("Hush")"
click at [367, 187] on button "Run" at bounding box center [391, 182] width 148 height 15
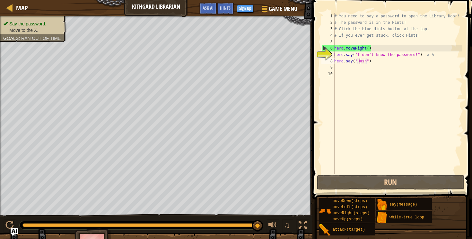
click at [341, 66] on div "# You need to say a password to open the Library Door! # The password is in the…" at bounding box center [398, 100] width 130 height 174
click at [340, 69] on div "# You need to say a password to open the Library Door! # The password is in the…" at bounding box center [398, 100] width 130 height 174
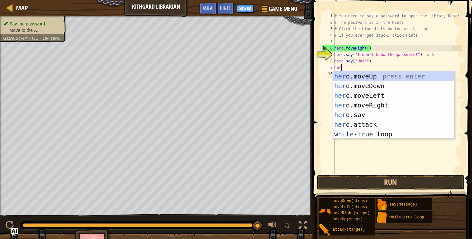
type textarea "hero"
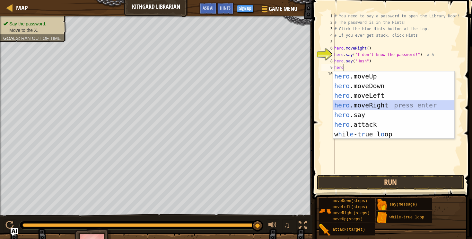
click at [343, 108] on div "hero .moveUp press enter hero .moveDown press enter hero .moveLeft press enter …" at bounding box center [393, 114] width 121 height 87
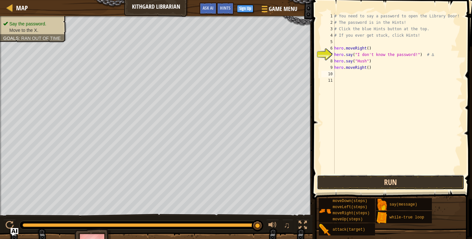
click at [350, 182] on button "Run" at bounding box center [391, 182] width 148 height 15
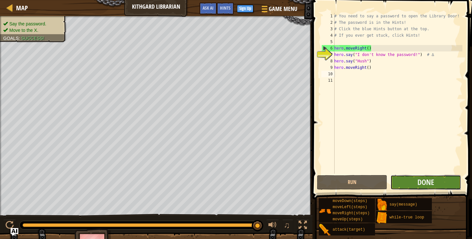
click at [408, 181] on button "Done" at bounding box center [426, 182] width 70 height 15
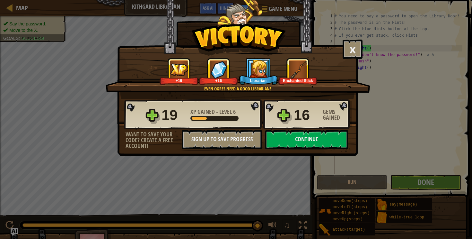
click at [297, 75] on img at bounding box center [299, 70] width 18 height 18
click at [291, 145] on button "Continue" at bounding box center [306, 139] width 83 height 19
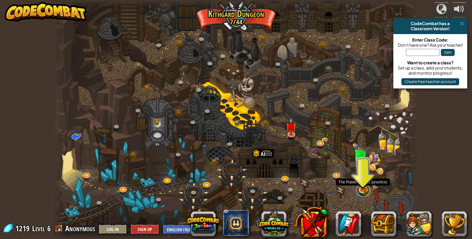
click at [364, 190] on link at bounding box center [363, 190] width 13 height 13
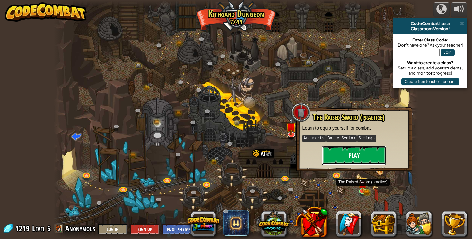
click at [355, 155] on button "Play" at bounding box center [354, 155] width 64 height 19
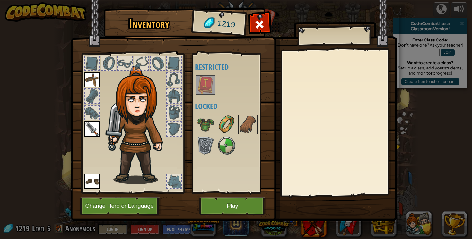
click at [225, 121] on img at bounding box center [227, 124] width 18 height 18
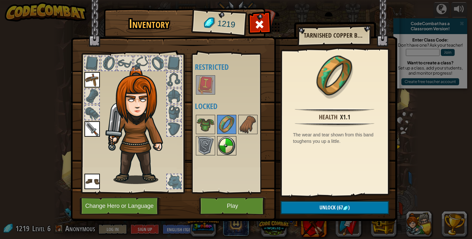
click at [229, 148] on img at bounding box center [227, 146] width 18 height 18
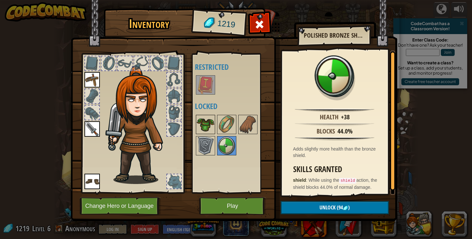
click at [206, 129] on img at bounding box center [206, 124] width 18 height 18
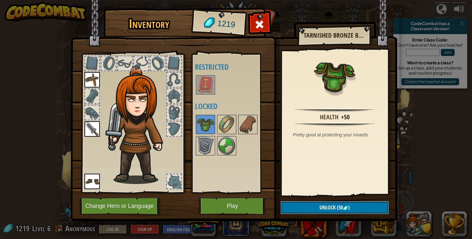
click at [317, 205] on button "Unlock (50 )" at bounding box center [335, 207] width 108 height 13
click at [321, 208] on button "Confirm" at bounding box center [335, 207] width 108 height 13
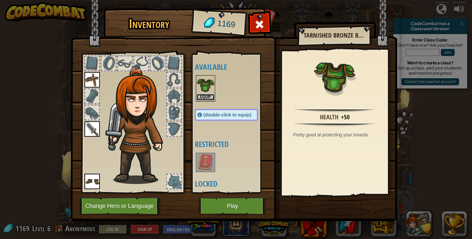
click at [199, 97] on button "Equip" at bounding box center [206, 97] width 18 height 7
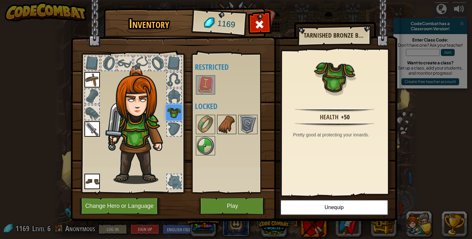
click at [227, 127] on img at bounding box center [227, 124] width 18 height 18
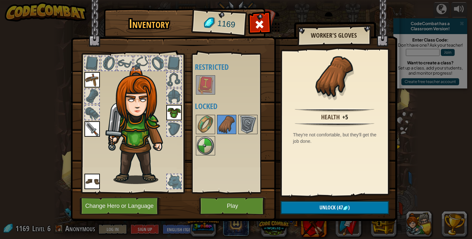
click at [176, 113] on img at bounding box center [173, 112] width 15 height 15
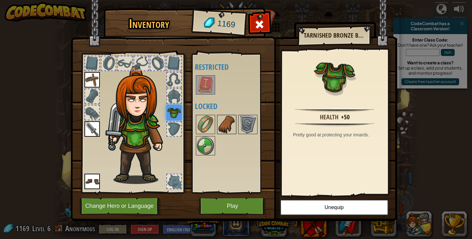
click at [228, 121] on img at bounding box center [227, 124] width 18 height 18
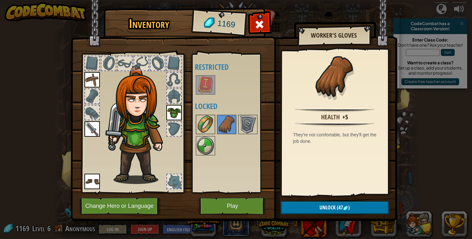
click at [201, 120] on img at bounding box center [206, 124] width 18 height 18
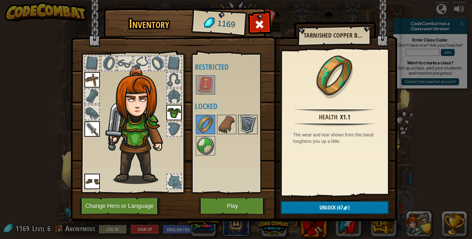
click at [247, 127] on img at bounding box center [248, 124] width 18 height 18
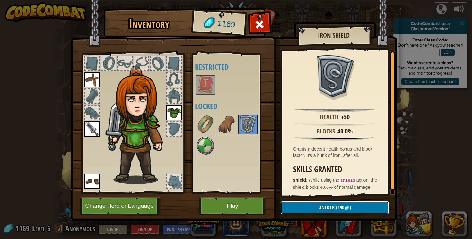
click at [312, 208] on button "Unlock (190 )" at bounding box center [335, 207] width 108 height 13
click at [324, 209] on button "Confirm" at bounding box center [335, 207] width 108 height 13
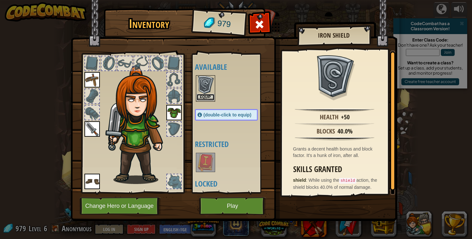
click at [205, 99] on button "Equip" at bounding box center [206, 97] width 18 height 7
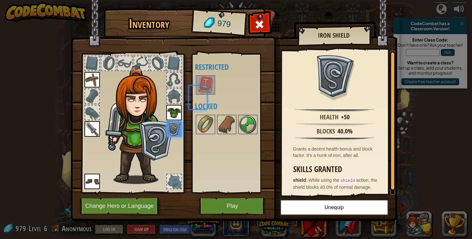
click at [205, 99] on div "Available Equip Equip Equip Equip Equip (double-click to equip) Restricted Lock…" at bounding box center [233, 123] width 76 height 134
click at [215, 202] on button "Play" at bounding box center [232, 206] width 67 height 18
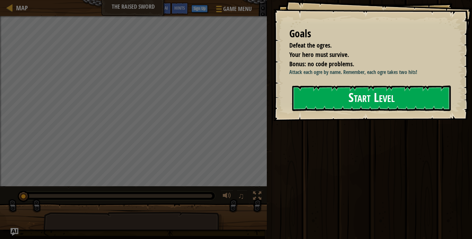
click at [315, 96] on button "Start Level" at bounding box center [371, 97] width 159 height 25
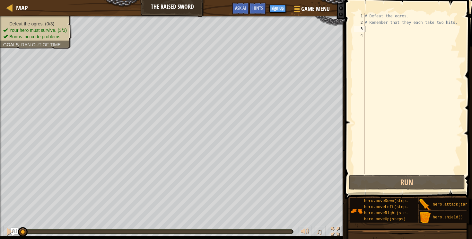
click at [367, 31] on div "# Defeat the ogres. # Remember that they each take two hits." at bounding box center [413, 100] width 99 height 174
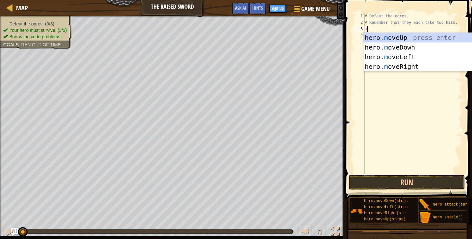
scroll to position [3, 0]
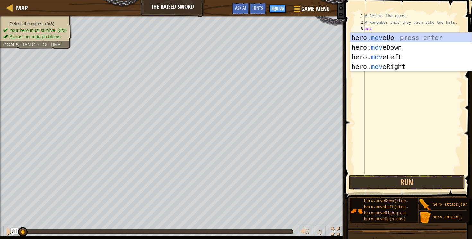
type textarea "move"
click at [368, 65] on div "hero. move Up press enter hero. move Down press enter hero. move Left press ent…" at bounding box center [411, 62] width 121 height 58
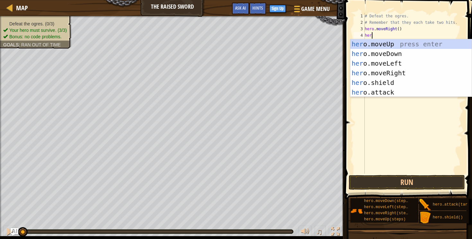
type textarea "hero"
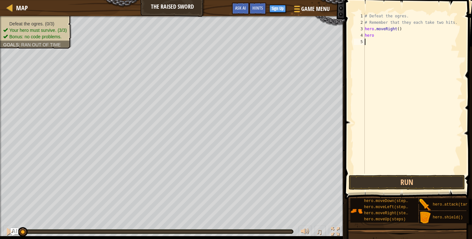
click at [369, 97] on div "# Defeat the ogres. # Remember that they each take two hits. hero . moveRight (…" at bounding box center [413, 100] width 99 height 174
click at [379, 37] on div "# Defeat the ogres. # Remember that they each take two hits. hero . moveRight (…" at bounding box center [413, 100] width 99 height 174
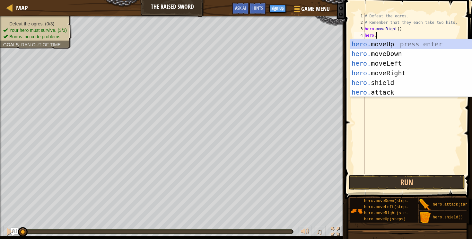
scroll to position [3, 1]
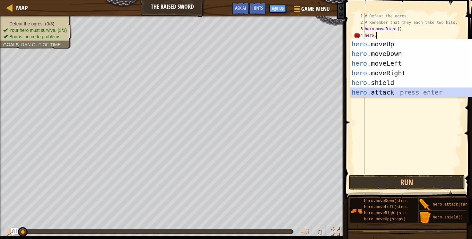
click at [374, 92] on div "hero. moveUp press enter hero. moveDown press enter hero. moveLeft press enter …" at bounding box center [411, 77] width 121 height 77
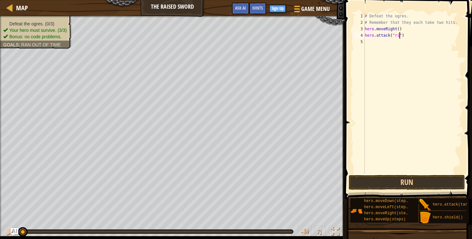
scroll to position [3, 3]
click at [397, 35] on div "# Defeat the ogres. # Remember that they each take two hits. hero . moveRight (…" at bounding box center [413, 100] width 99 height 174
type textarea "hero.attack("Rig")"
click at [370, 44] on div "# Defeat the ogres. # Remember that they each take two hits. hero . moveRight (…" at bounding box center [413, 100] width 99 height 174
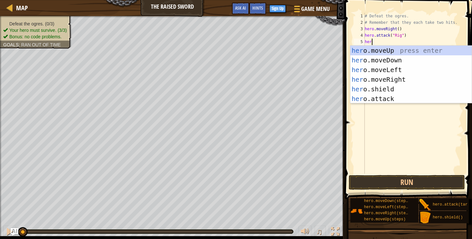
type textarea "hero"
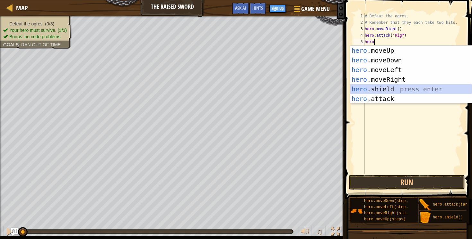
click at [366, 86] on div "hero .moveUp press enter hero .moveDown press enter hero .moveLeft press enter …" at bounding box center [411, 84] width 121 height 77
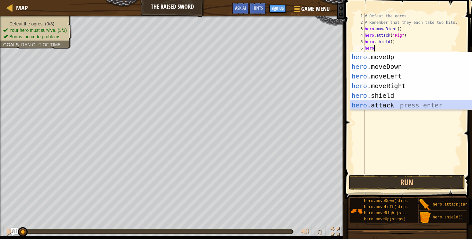
click at [370, 104] on div "hero .moveUp press enter hero .moveDown press enter hero .moveLeft press enter …" at bounding box center [411, 90] width 121 height 77
type textarea "hero.attack("Enemy Name")"
click at [370, 104] on div "# Defeat the ogres. # Remember that they each take two hits. hero . moveRight (…" at bounding box center [413, 100] width 99 height 174
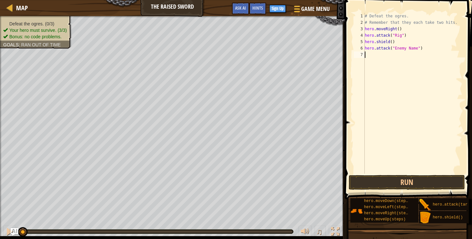
scroll to position [3, 0]
click at [418, 48] on div "# Defeat the ogres. # Remember that they each take two hits. hero . moveRight (…" at bounding box center [413, 100] width 99 height 174
type textarea "hero.attack("Rig")"
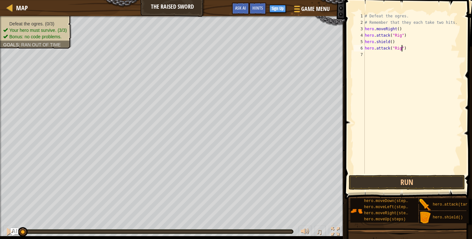
click at [367, 57] on div "# Defeat the ogres. # Remember that they each take two hits. hero . moveRight (…" at bounding box center [413, 100] width 99 height 174
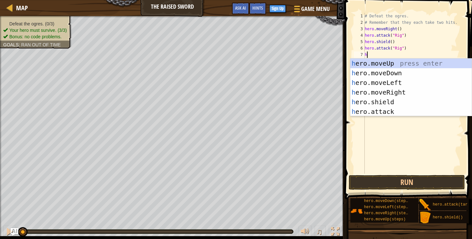
type textarea "he"
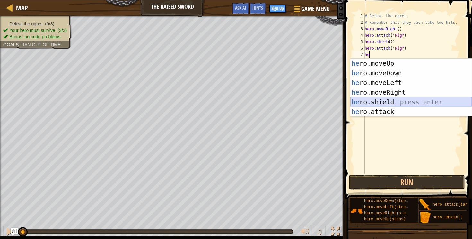
click at [371, 100] on div "he ro.moveUp press enter he ro.moveDown press enter he ro.moveLeft press enter …" at bounding box center [411, 96] width 121 height 77
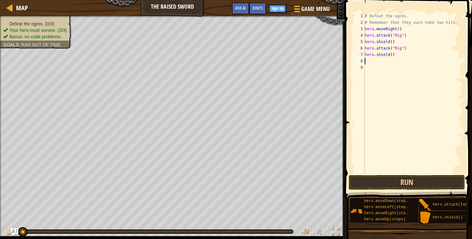
type textarea "h"
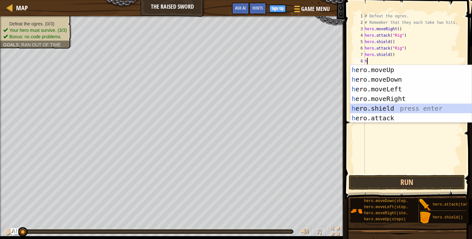
click at [378, 109] on div "h ero.moveUp press enter h ero.moveDown press enter h ero.moveLeft press enter …" at bounding box center [411, 103] width 121 height 77
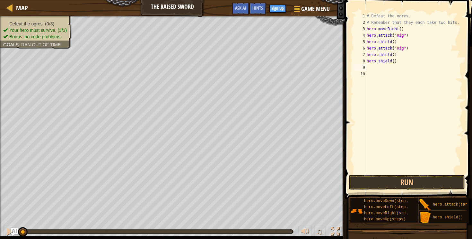
click at [376, 69] on div "# Defeat the ogres. # Remember that they each take two hits. hero . moveRight (…" at bounding box center [414, 100] width 97 height 174
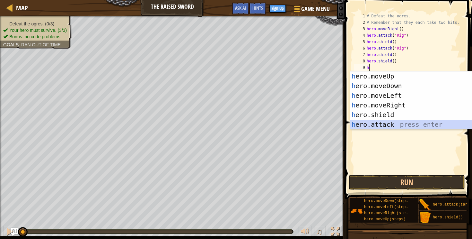
click at [379, 128] on div "h ero.moveUp press enter h ero.moveDown press enter h ero.moveLeft press enter …" at bounding box center [411, 109] width 121 height 77
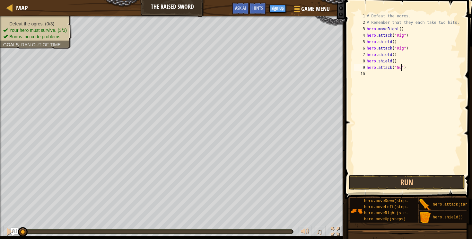
scroll to position [3, 3]
type textarea "hero.attack("Gurt")"
type textarea "h"
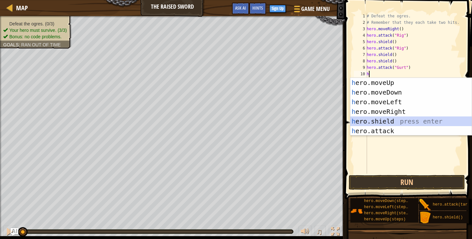
click at [392, 122] on div "h ero.moveUp press enter h ero.moveDown press enter h ero.moveLeft press enter …" at bounding box center [411, 116] width 121 height 77
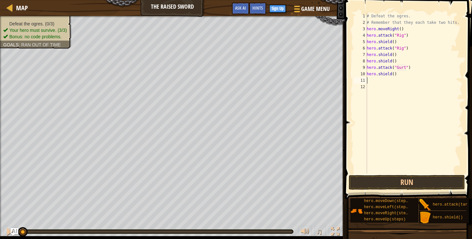
type textarea "h"
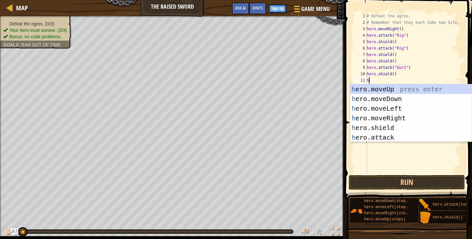
click at [370, 142] on div "# Defeat the ogres. # Remember that they each take two hits. hero . moveRight (…" at bounding box center [414, 100] width 97 height 174
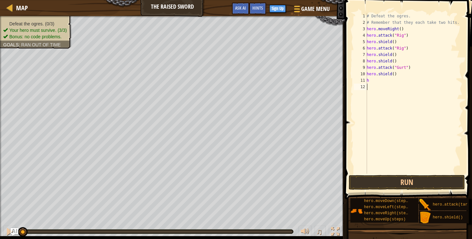
click at [375, 78] on div "# Defeat the ogres. # Remember that they each take two hits. hero . moveRight (…" at bounding box center [414, 100] width 97 height 174
type textarea "h"
type textarea "H"
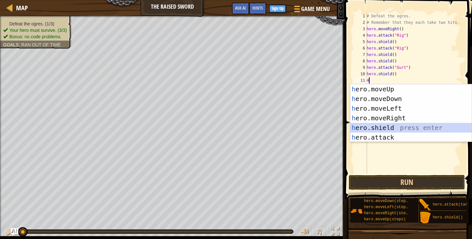
click at [358, 125] on div "h ero.moveUp press enter h ero.moveDown press enter h ero.moveLeft press enter …" at bounding box center [411, 122] width 121 height 77
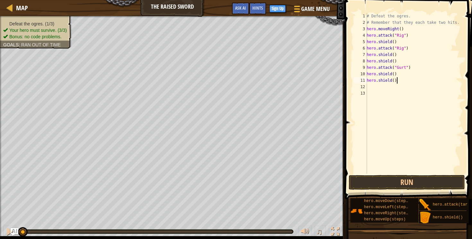
click at [398, 79] on div "# Defeat the ogres. # Remember that they each take two hits. hero . moveRight (…" at bounding box center [414, 100] width 97 height 174
type textarea "hero."
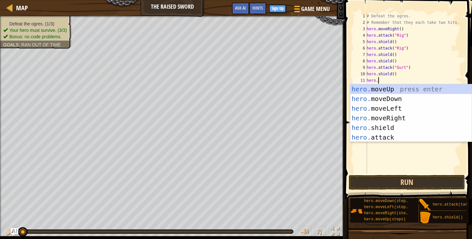
scroll to position [3, 1]
click at [387, 143] on div "# Defeat the ogres. # Remember that they each take two hits. hero . moveRight (…" at bounding box center [414, 100] width 97 height 174
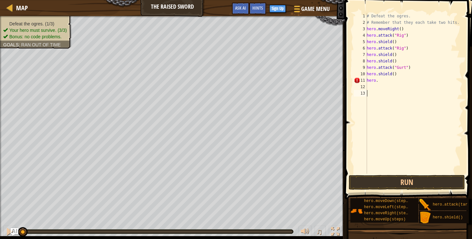
scroll to position [3, 0]
click at [381, 80] on div "# Defeat the ogres. # Remember that they each take two hits. hero . moveRight (…" at bounding box center [414, 100] width 97 height 174
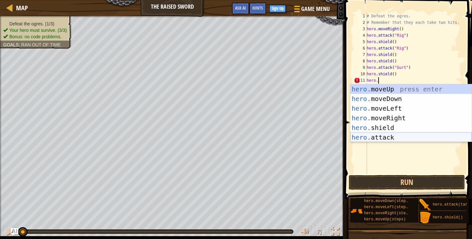
click at [372, 141] on div "hero. moveUp press enter hero. moveDown press enter hero. moveLeft press enter …" at bounding box center [411, 122] width 121 height 77
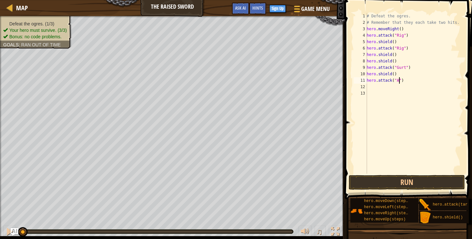
scroll to position [3, 3]
type textarea "hero.attack("Ack")"
type textarea "h"
type textarea "H"
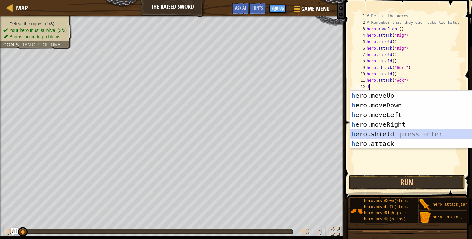
click at [387, 134] on div "h ero.moveUp press enter h ero.moveDown press enter h ero.moveLeft press enter …" at bounding box center [411, 129] width 121 height 77
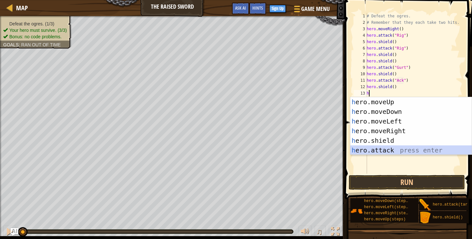
click at [385, 152] on div "h ero.moveUp press enter h ero.moveDown press enter h ero.moveLeft press enter …" at bounding box center [411, 135] width 121 height 77
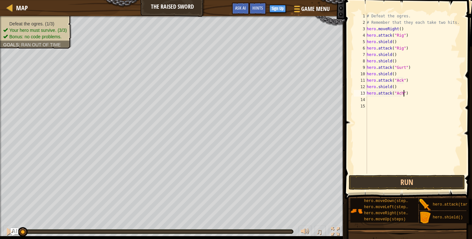
scroll to position [3, 3]
type textarea "hero.attack("Ack")"
click at [375, 101] on div "# Defeat the ogres. # Remember that they each take two hits. hero . moveRight (…" at bounding box center [414, 100] width 97 height 174
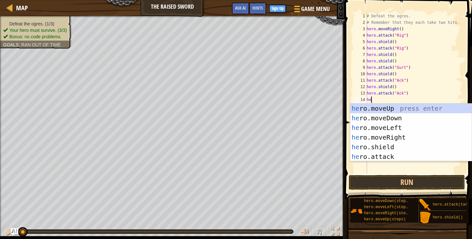
type textarea "her"
click at [366, 136] on div "her o.moveUp press enter her o.moveDown press enter her o.moveLeft press enter …" at bounding box center [411, 141] width 121 height 77
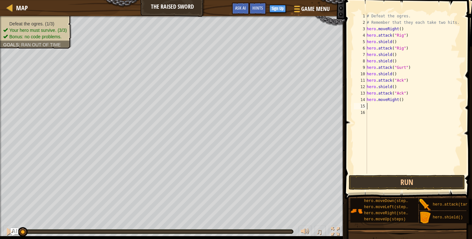
scroll to position [3, 0]
click at [368, 178] on button "Run" at bounding box center [407, 182] width 116 height 15
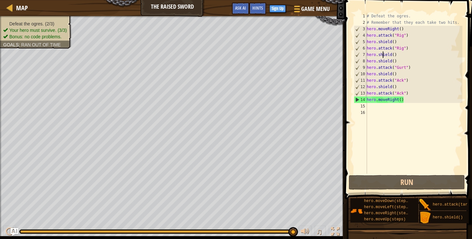
click at [382, 58] on div "# Defeat the ogres. # Remember that they each take two hits. hero . moveRight (…" at bounding box center [414, 100] width 97 height 174
type textarea "hero.shield()"
click at [385, 59] on div "# Defeat the ogres. # Remember that they each take two hits. hero . moveRight (…" at bounding box center [414, 100] width 97 height 174
click at [398, 55] on div "# Defeat the ogres. # Remember that they each take two hits. hero . moveRight (…" at bounding box center [414, 100] width 97 height 174
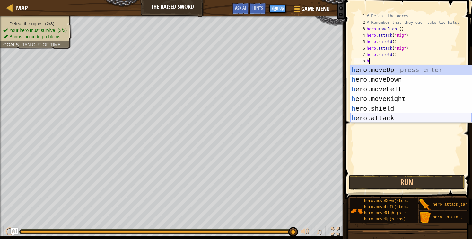
click at [385, 117] on div "h ero.moveUp press enter h ero.moveDown press enter h ero.moveLeft press enter …" at bounding box center [411, 103] width 121 height 77
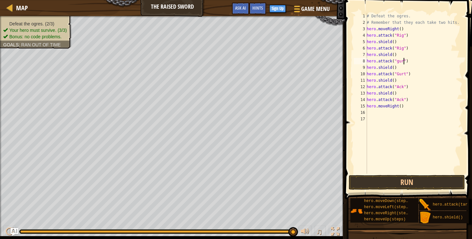
scroll to position [3, 3]
click at [402, 107] on div "# Defeat the ogres. # Remember that they each take two hits. hero . moveRight (…" at bounding box center [414, 100] width 97 height 174
click at [408, 186] on button "Run" at bounding box center [407, 182] width 116 height 15
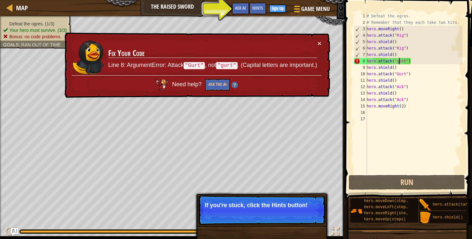
click at [400, 62] on div "# Defeat the ogres. # Remember that they each take two hits. hero . moveRight (…" at bounding box center [414, 100] width 97 height 174
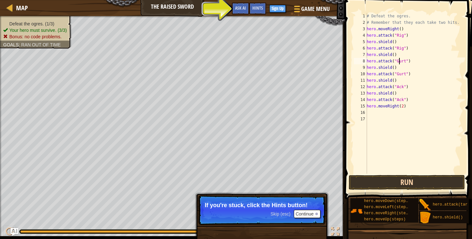
type textarea "hero.attack("Gurt")"
click at [403, 187] on button "Run" at bounding box center [407, 182] width 116 height 15
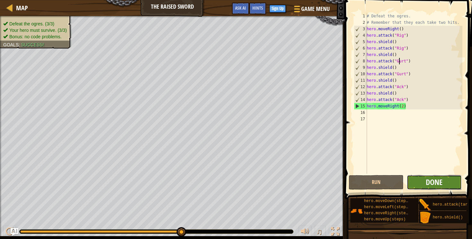
click at [430, 180] on span "Done" at bounding box center [434, 182] width 17 height 10
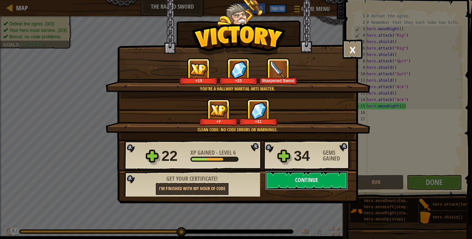
click at [287, 179] on button "Continue" at bounding box center [306, 180] width 83 height 19
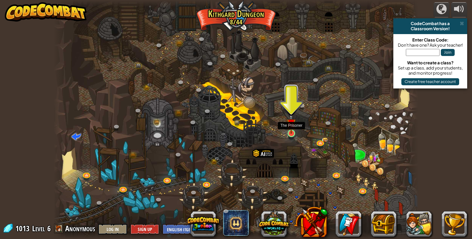
click at [291, 131] on img at bounding box center [291, 123] width 9 height 21
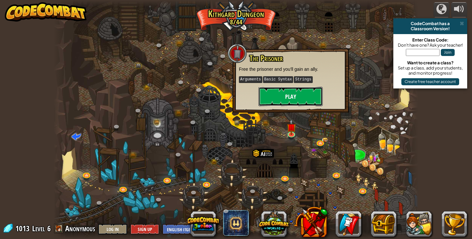
click at [297, 90] on button "Play" at bounding box center [291, 96] width 64 height 19
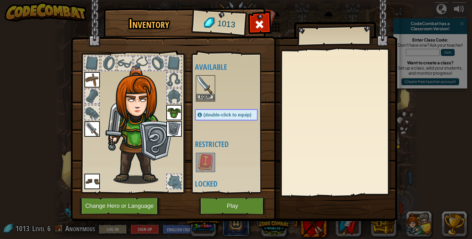
click at [203, 93] on img at bounding box center [206, 85] width 18 height 18
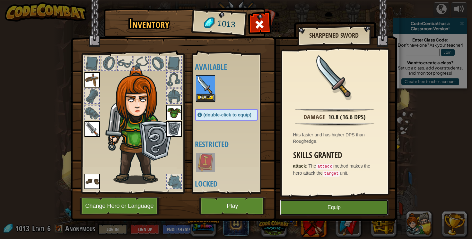
click at [301, 211] on button "Equip" at bounding box center [334, 207] width 109 height 16
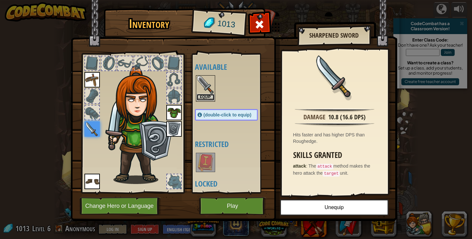
click at [204, 95] on button "Equip" at bounding box center [206, 97] width 18 height 7
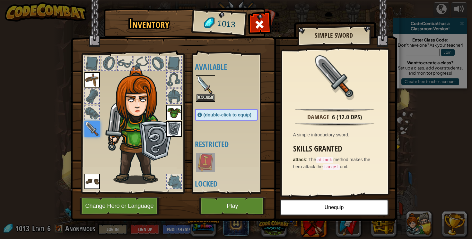
click at [93, 128] on img at bounding box center [92, 128] width 15 height 15
click at [205, 95] on button "Equip" at bounding box center [206, 97] width 18 height 7
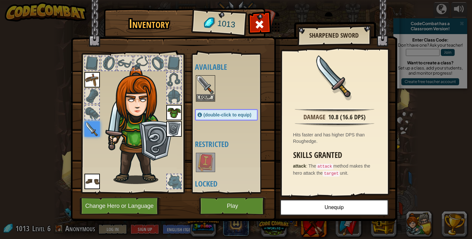
drag, startPoint x: 138, startPoint y: 80, endPoint x: 105, endPoint y: 180, distance: 105.4
click at [105, 180] on div at bounding box center [133, 121] width 106 height 145
click at [224, 217] on img at bounding box center [234, 104] width 327 height 233
click at [225, 206] on button "Play" at bounding box center [232, 206] width 67 height 18
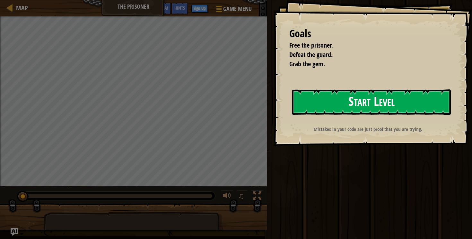
click at [327, 101] on button "Start Level" at bounding box center [371, 101] width 159 height 25
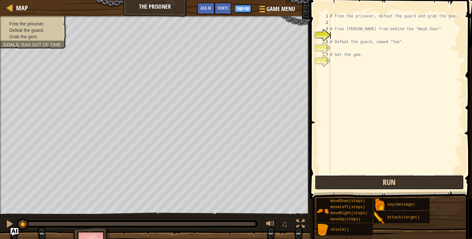
click at [355, 184] on button "Run" at bounding box center [390, 182] width 150 height 15
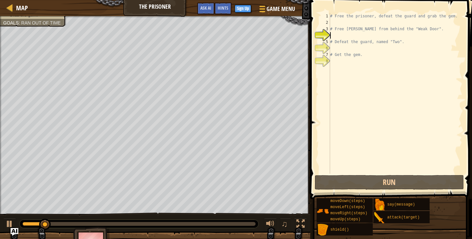
click at [334, 15] on div "# Free the prisoner, defeat the guard and grab the gem. # Free [PERSON_NAME] fr…" at bounding box center [396, 100] width 134 height 174
type textarea "# Free the prisoner, defeat the guard and grab the gem."
click at [329, 64] on div "8" at bounding box center [324, 61] width 11 height 6
click at [334, 13] on div "# Free the prisoner, defeat the guard and grab the gem. # Free [PERSON_NAME] fr…" at bounding box center [396, 100] width 134 height 174
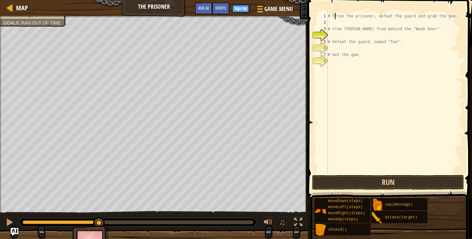
type textarea "# Free the prisoner, defeat the guard and grab the gem."
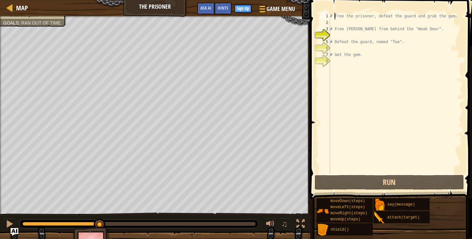
click at [332, 64] on div "# Free the prisoner, defeat the guard and grab the gem. # Free [PERSON_NAME] fr…" at bounding box center [396, 100] width 134 height 174
type textarea "a"
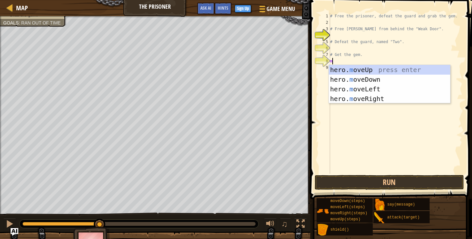
type textarea "mo"
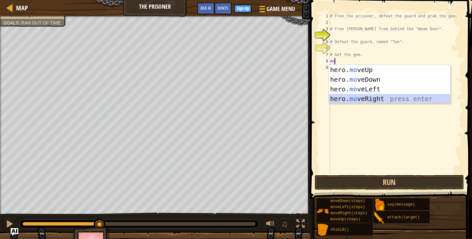
click at [340, 94] on div "hero. mo veUp press enter hero. mo veDown press enter hero. mo veLeft press ent…" at bounding box center [389, 94] width 121 height 58
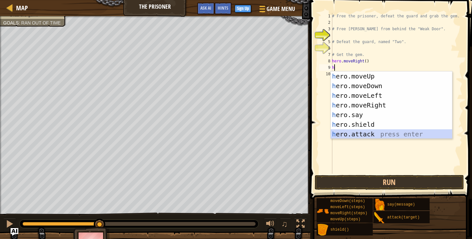
click at [343, 136] on div "h ero.moveUp press enter h ero.moveDown press enter h ero.moveLeft press enter …" at bounding box center [391, 114] width 121 height 87
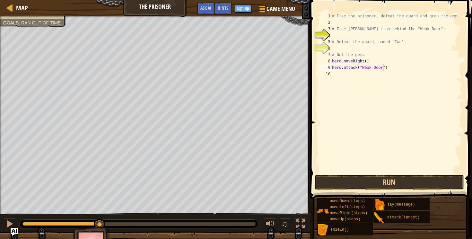
scroll to position [3, 4]
type textarea "hero.attack("Weak Door")"
click at [372, 185] on button "Run" at bounding box center [390, 182] width 150 height 15
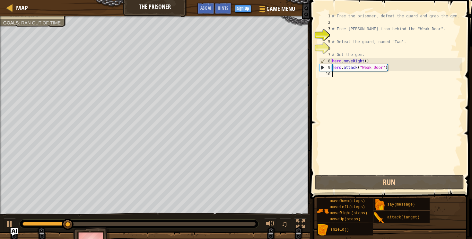
click at [341, 75] on div "# Free the prisoner, defeat the guard and grab the gem. # Free [PERSON_NAME] fr…" at bounding box center [397, 100] width 132 height 174
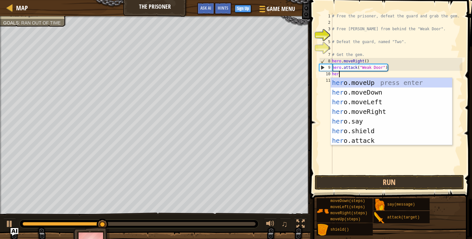
scroll to position [3, 0]
type textarea "herom"
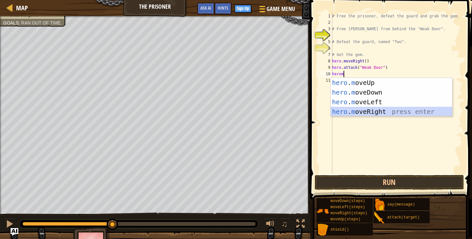
click at [355, 109] on div "hero . m oveUp press enter hero . m oveDown press enter hero . m oveLeft press …" at bounding box center [391, 107] width 121 height 58
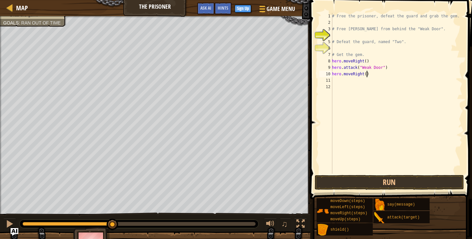
click at [367, 73] on div "# Free the prisoner, defeat the guard and grab the gem. # Free [PERSON_NAME] fr…" at bounding box center [397, 100] width 132 height 174
type textarea "hero.moveRight(2)"
click at [334, 85] on div "# Free the prisoner, defeat the guard and grab the gem. # Free [PERSON_NAME] fr…" at bounding box center [397, 100] width 132 height 174
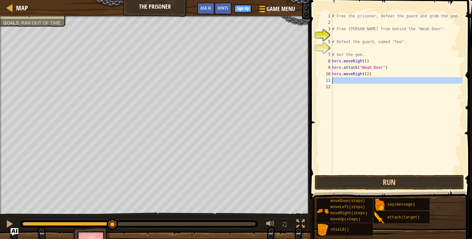
click at [332, 81] on div "11" at bounding box center [325, 80] width 13 height 6
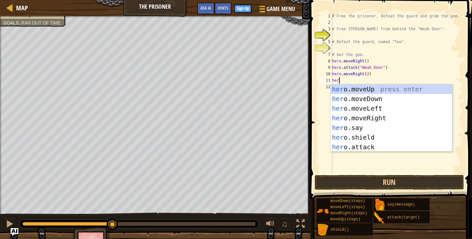
scroll to position [3, 0]
click at [343, 148] on div "hero .moveUp press enter hero .moveDown press enter hero .moveLeft press enter …" at bounding box center [391, 127] width 121 height 87
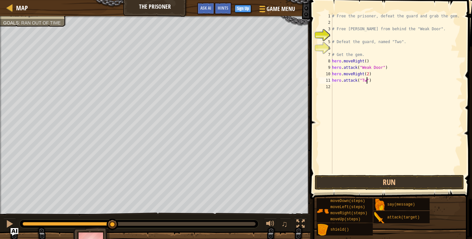
scroll to position [3, 3]
type textarea "hero.attack("Two")"
click at [345, 183] on button "Run" at bounding box center [390, 182] width 150 height 15
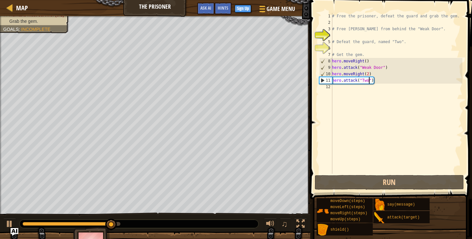
click at [333, 90] on div "# Free the prisoner, defeat the guard and grab the gem. # Free [PERSON_NAME] fr…" at bounding box center [397, 100] width 132 height 174
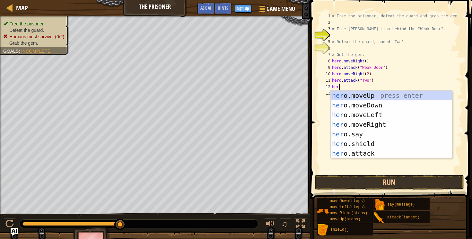
type textarea "hero"
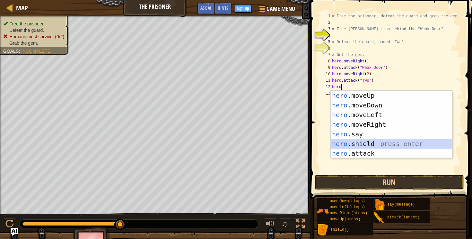
click at [334, 145] on div "hero .moveUp press enter hero .moveDown press enter hero .moveLeft press enter …" at bounding box center [391, 134] width 121 height 87
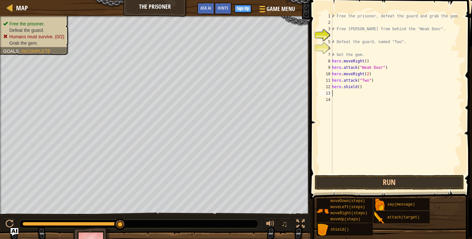
click at [332, 92] on div "13" at bounding box center [325, 93] width 13 height 6
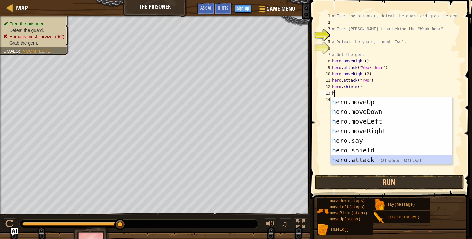
click at [336, 158] on div "h ero.moveUp press enter h ero.moveDown press enter h ero.moveLeft press enter …" at bounding box center [391, 140] width 121 height 87
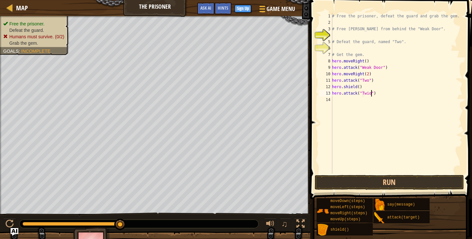
scroll to position [3, 3]
type textarea "hero.attack("Two")"
click at [339, 102] on div "# Free the prisoner, defeat the guard and grab the gem. # Free [PERSON_NAME] fr…" at bounding box center [397, 100] width 132 height 174
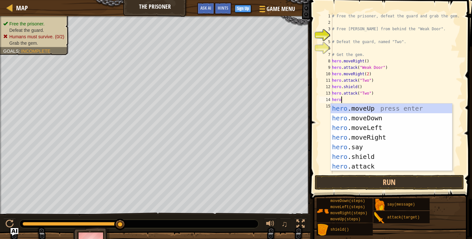
scroll to position [3, 0]
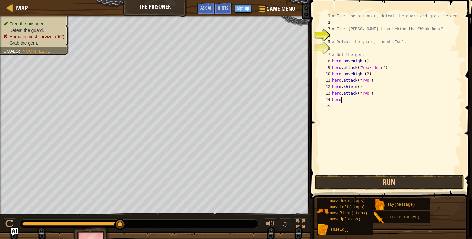
type textarea "hero."
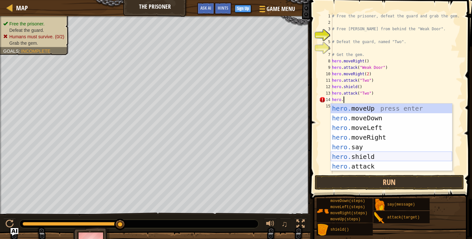
click at [343, 152] on div "hero. moveUp press enter hero. moveDown press enter hero. moveLeft press enter …" at bounding box center [391, 146] width 121 height 87
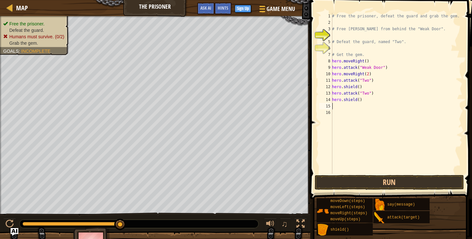
scroll to position [3, 0]
click at [363, 183] on button "Run" at bounding box center [390, 182] width 150 height 15
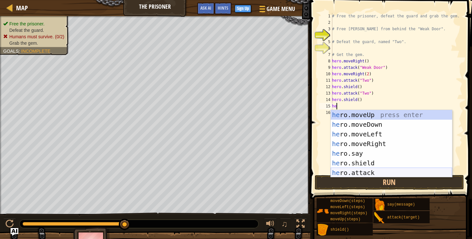
click at [356, 172] on div "he ro.moveUp press enter he ro.moveDown press enter he ro.moveLeft press enter …" at bounding box center [391, 153] width 121 height 87
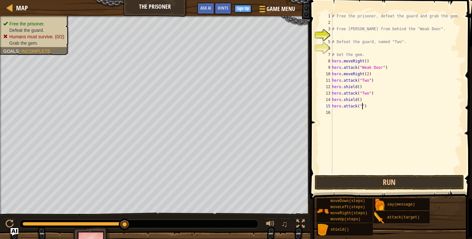
scroll to position [3, 3]
type textarea "hero.attack("Two")"
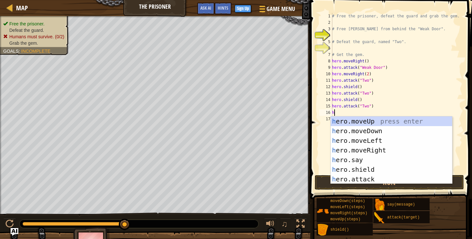
type textarea "he"
click at [363, 172] on div "he ro.moveUp press enter he ro.moveDown press enter he ro.moveLeft press enter …" at bounding box center [391, 159] width 121 height 87
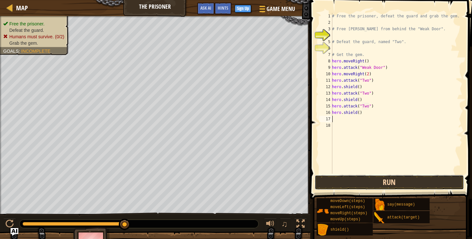
click at [368, 179] on button "Run" at bounding box center [390, 182] width 150 height 15
